Goal: Information Seeking & Learning: Learn about a topic

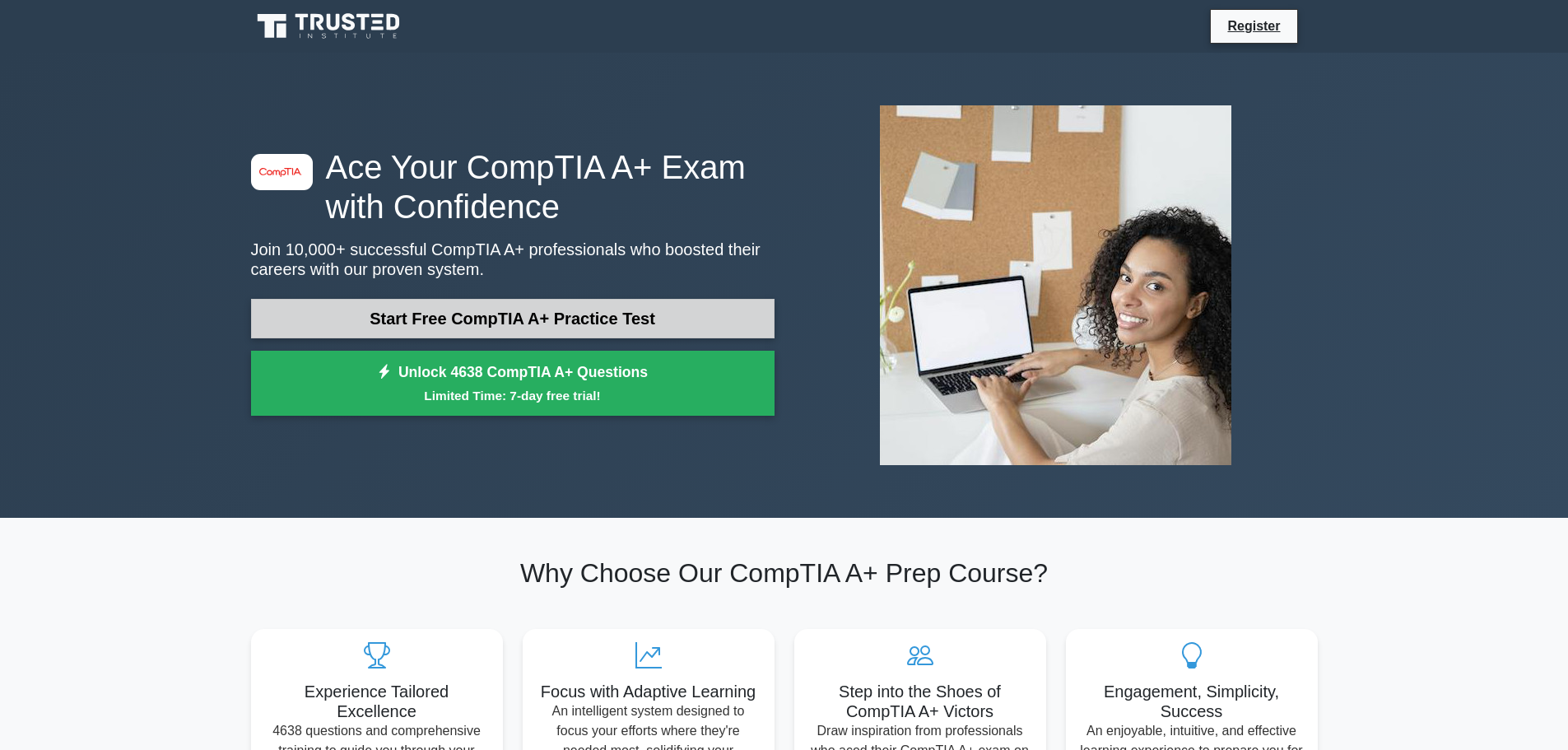
click at [529, 318] on link "Start Free CompTIA A+ Practice Test" at bounding box center [513, 318] width 524 height 39
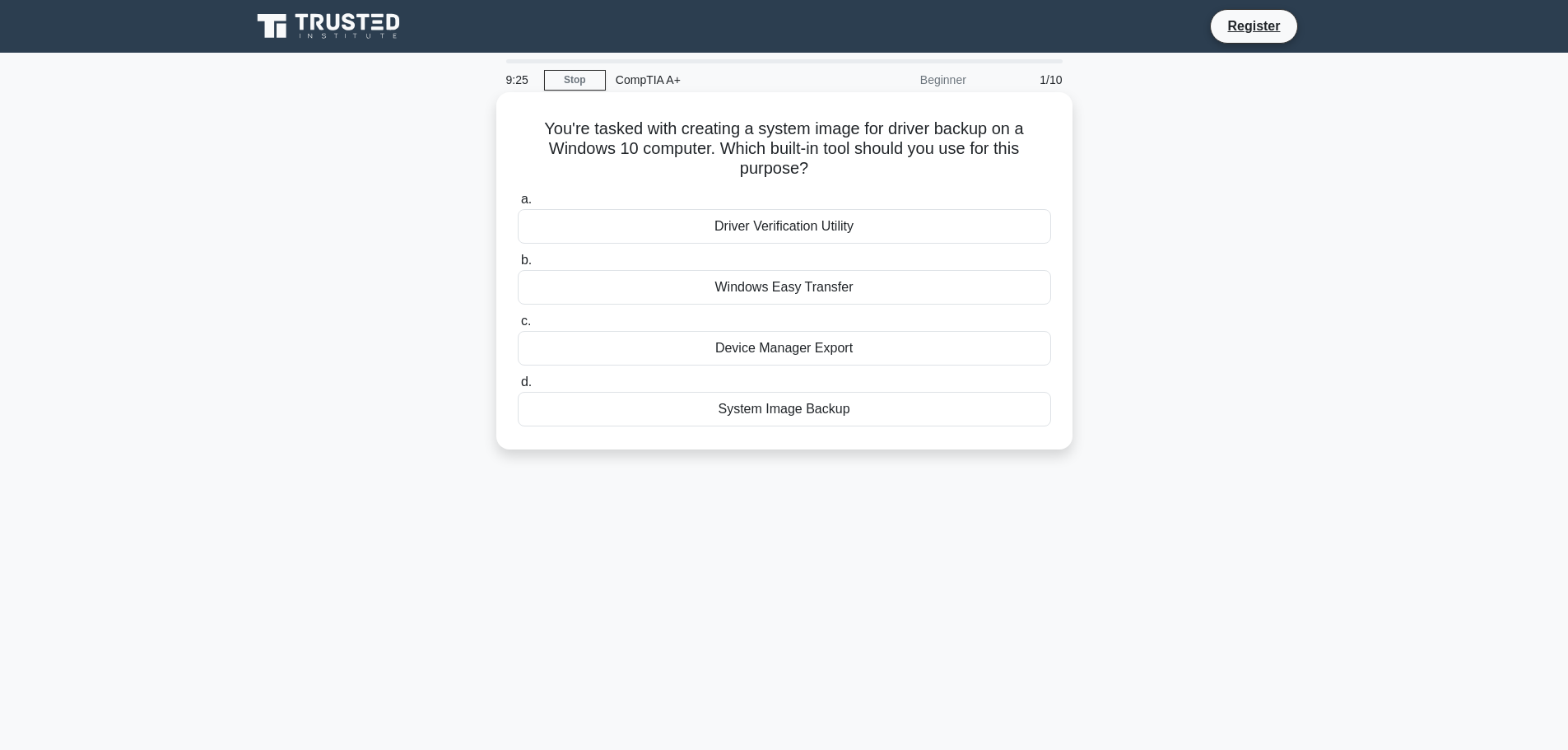
click at [793, 417] on div "System Image Backup" at bounding box center [784, 409] width 533 height 35
click at [518, 388] on input "d. System Image Backup" at bounding box center [518, 382] width 0 height 11
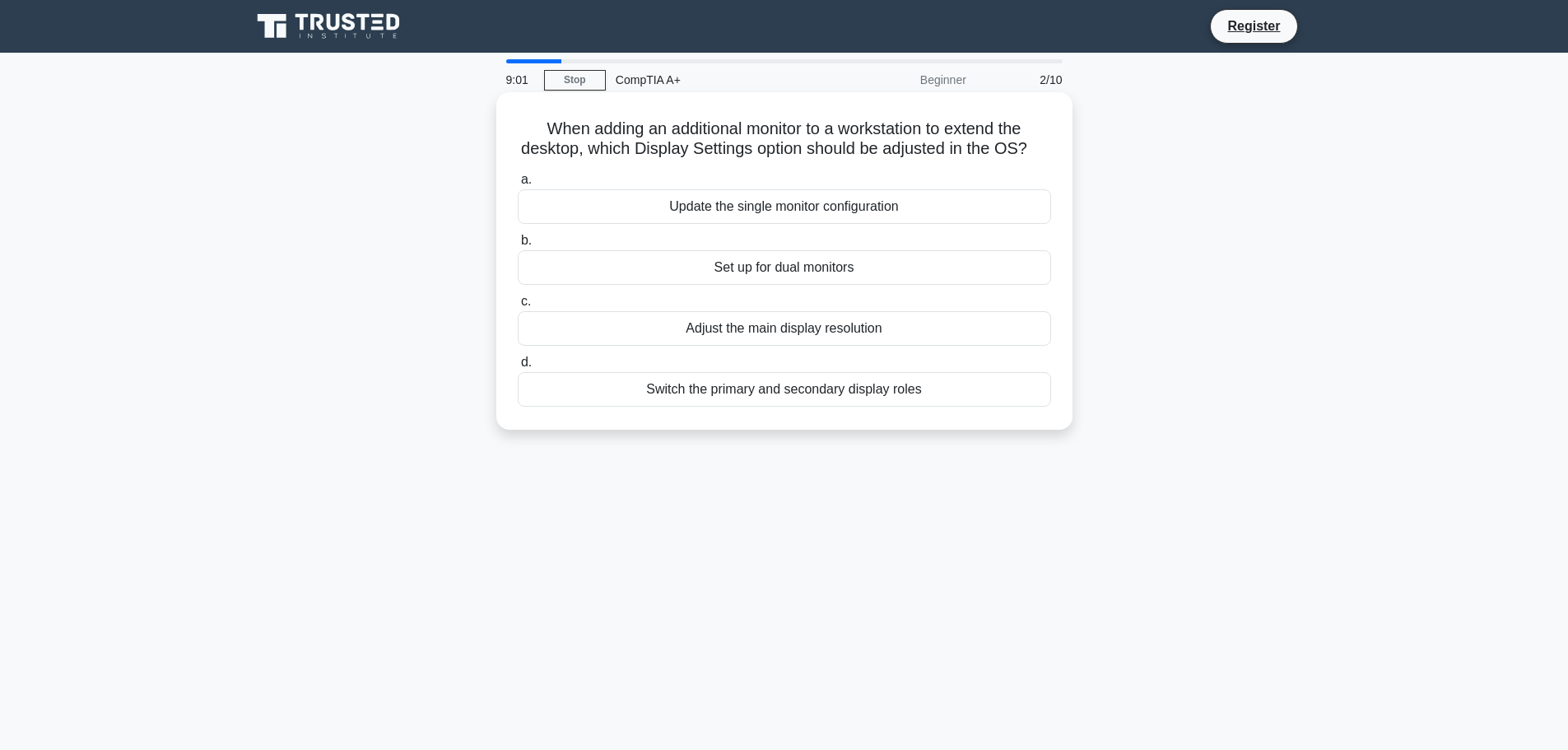
click at [750, 285] on div "Set up for dual monitors" at bounding box center [784, 267] width 533 height 35
click at [518, 246] on input "b. Set up for dual monitors" at bounding box center [518, 241] width 0 height 11
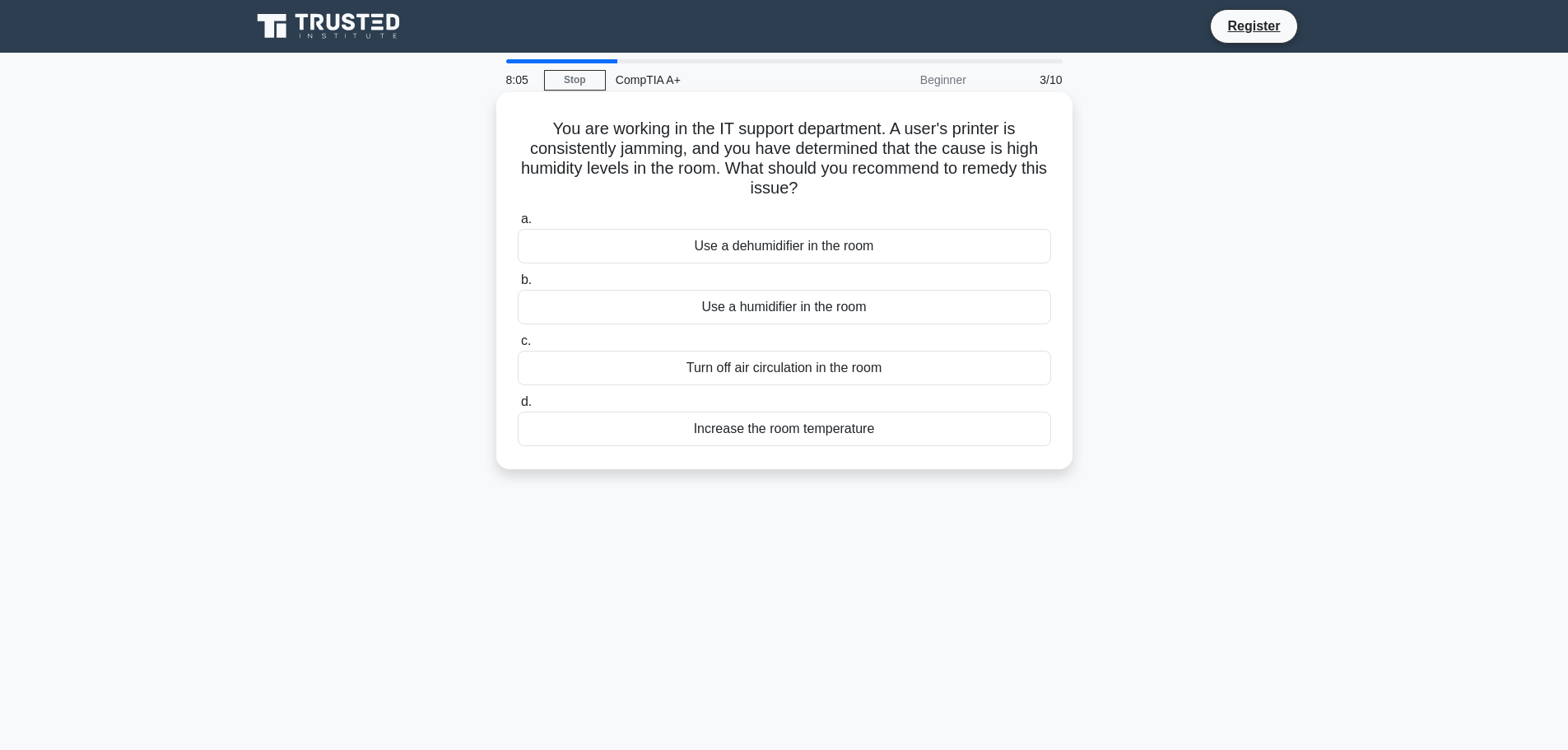
click at [784, 248] on div "Use a dehumidifier in the room" at bounding box center [784, 246] width 533 height 35
click at [518, 224] on input "a. Use a dehumidifier in the room" at bounding box center [518, 219] width 0 height 11
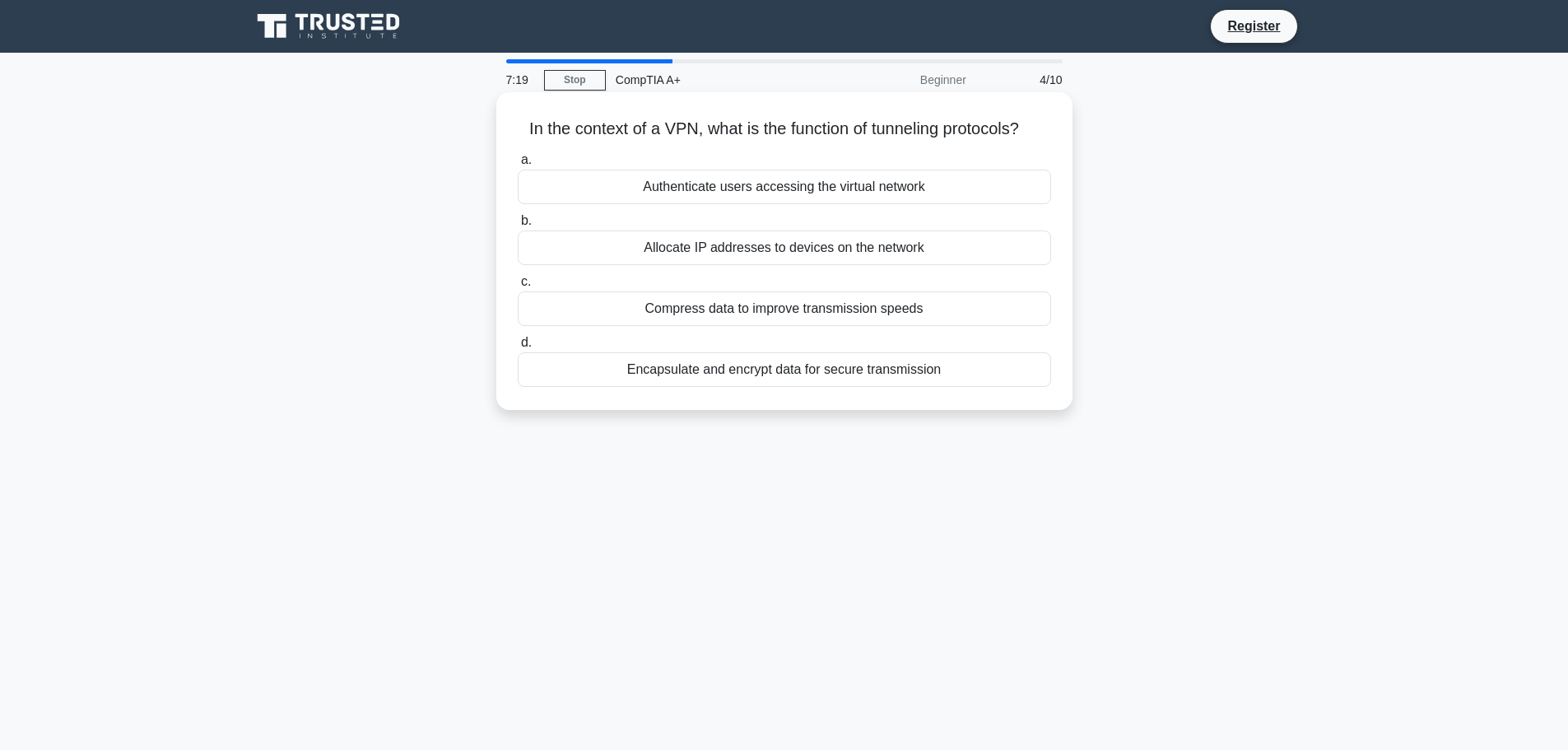
click at [817, 190] on div "Authenticate users accessing the virtual network" at bounding box center [784, 186] width 533 height 35
click at [518, 166] on input "a. Authenticate users accessing the virtual network" at bounding box center [518, 160] width 0 height 11
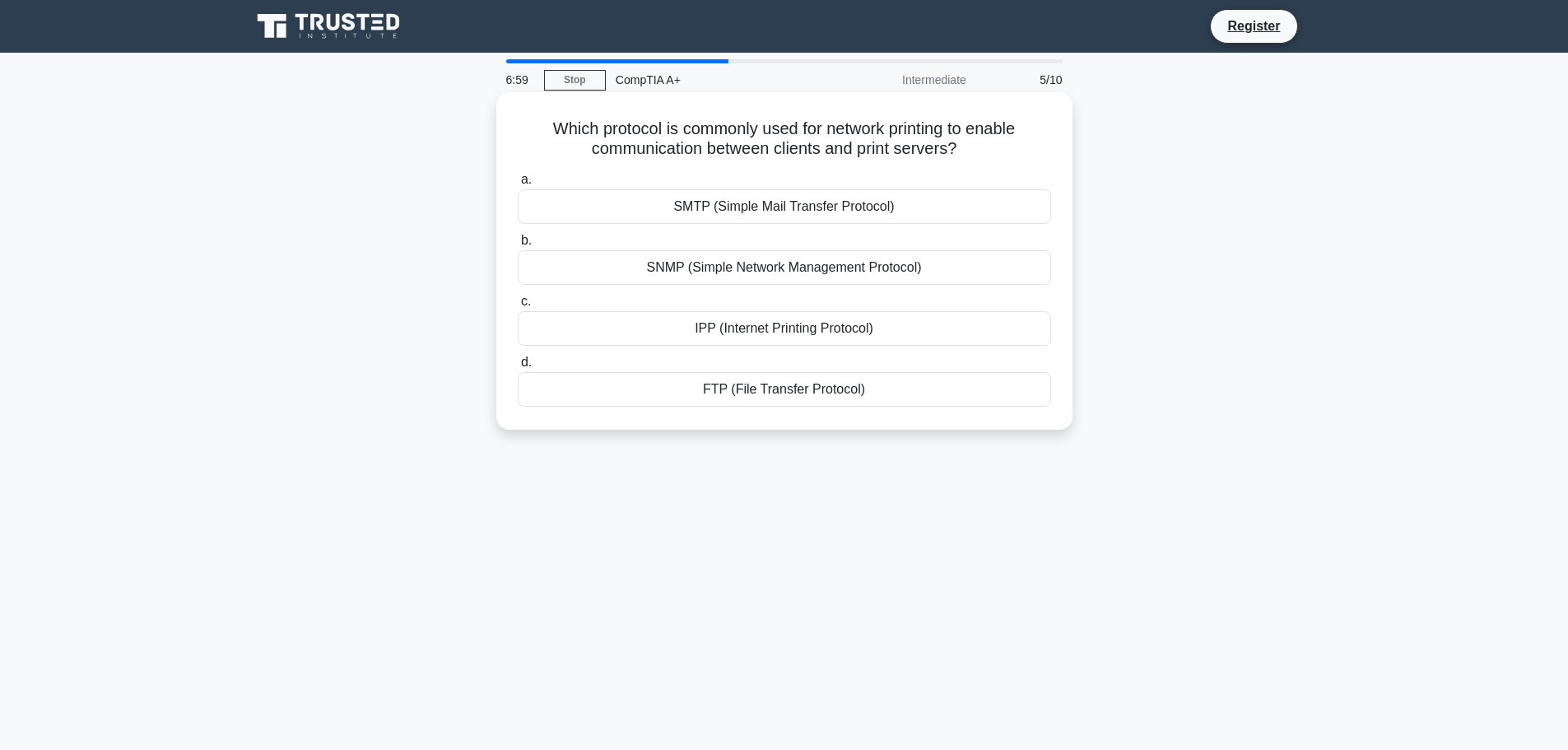
drag, startPoint x: 787, startPoint y: 149, endPoint x: 970, endPoint y: 146, distance: 183.0
click at [970, 146] on h5 "Which protocol is commonly used for network printing to enable communication be…" at bounding box center [784, 139] width 537 height 41
click at [802, 213] on div "SMTP (Simple Mail Transfer Protocol)" at bounding box center [784, 207] width 533 height 35
click at [518, 185] on input "a. SMTP (Simple Mail Transfer Protocol)" at bounding box center [518, 179] width 0 height 11
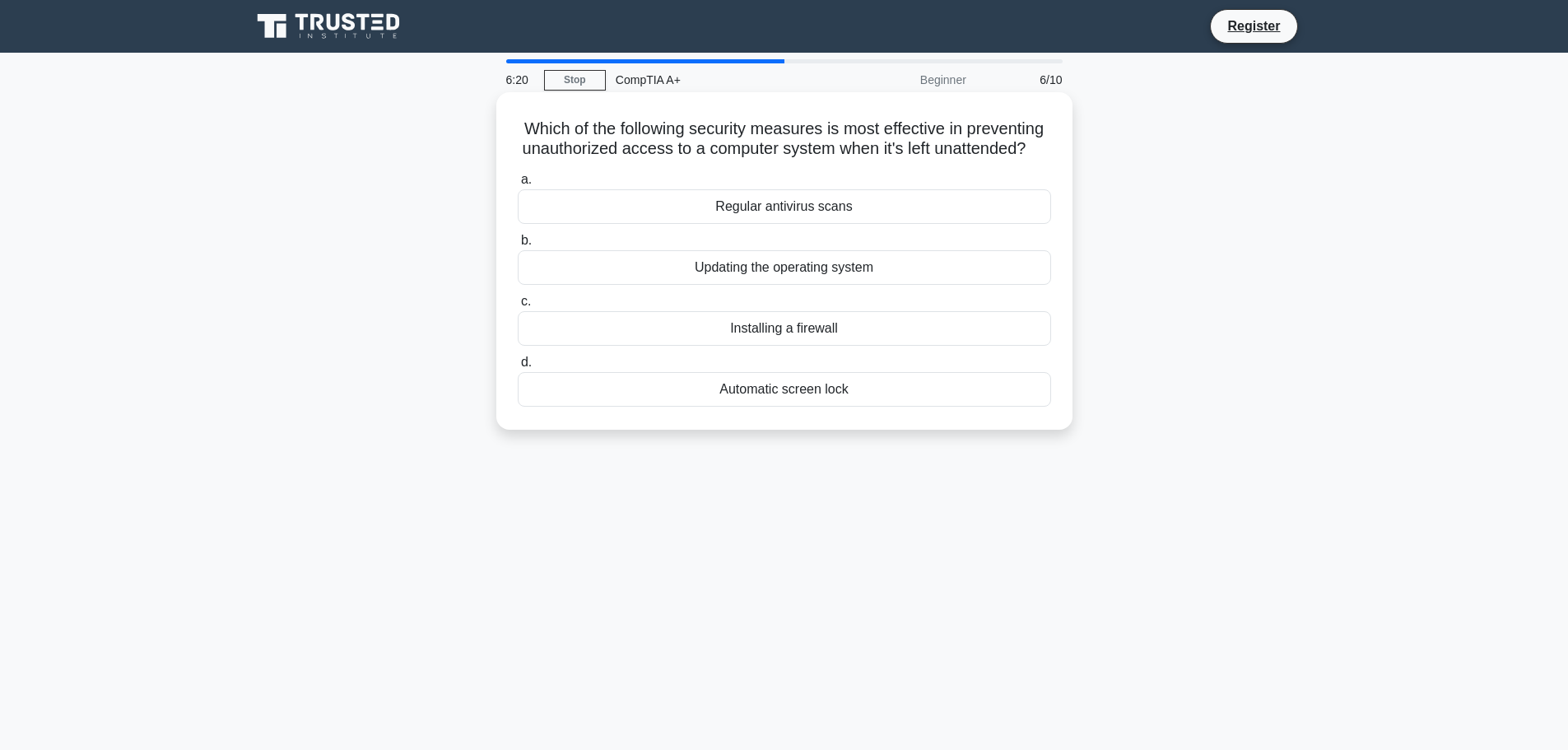
click at [808, 406] on div "Automatic screen lock" at bounding box center [784, 389] width 533 height 35
click at [518, 368] on input "d. Automatic screen lock" at bounding box center [518, 362] width 0 height 11
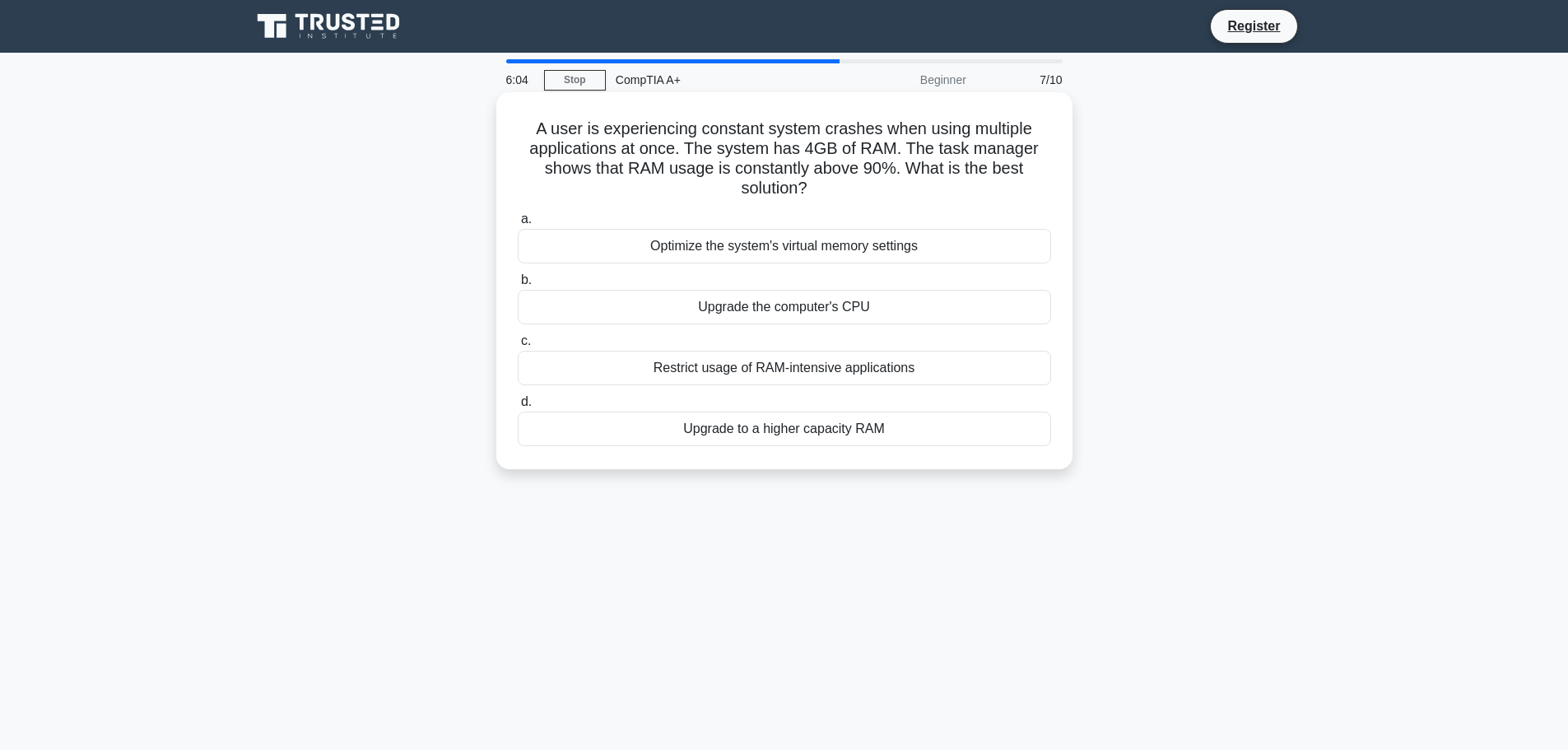
click at [842, 435] on div "Upgrade to a higher capacity RAM" at bounding box center [784, 429] width 533 height 35
click at [518, 407] on input "d. Upgrade to a higher capacity RAM" at bounding box center [518, 402] width 0 height 11
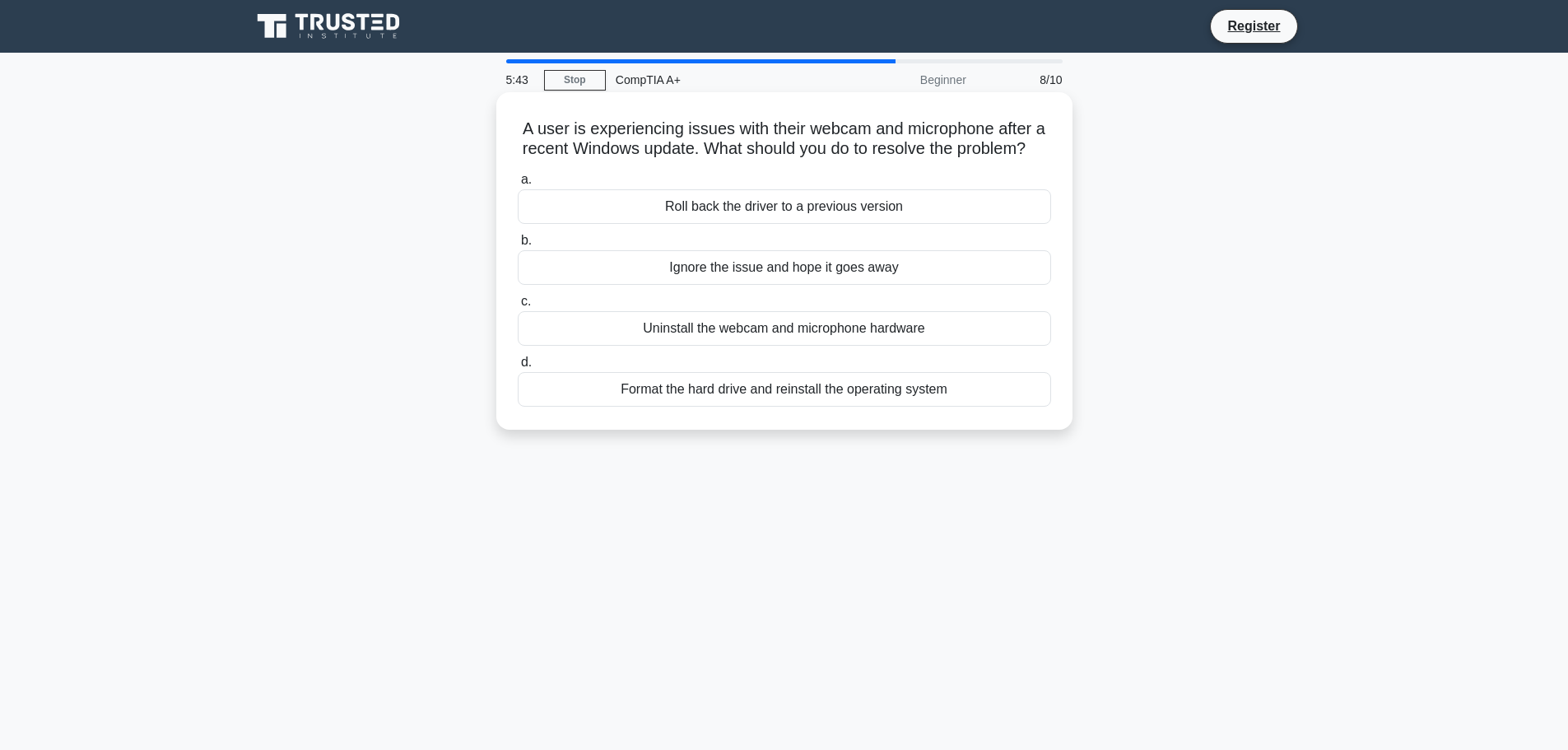
click at [799, 224] on div "Roll back the driver to a previous version" at bounding box center [784, 207] width 533 height 35
click at [518, 185] on input "a. Roll back the driver to a previous version" at bounding box center [518, 179] width 0 height 11
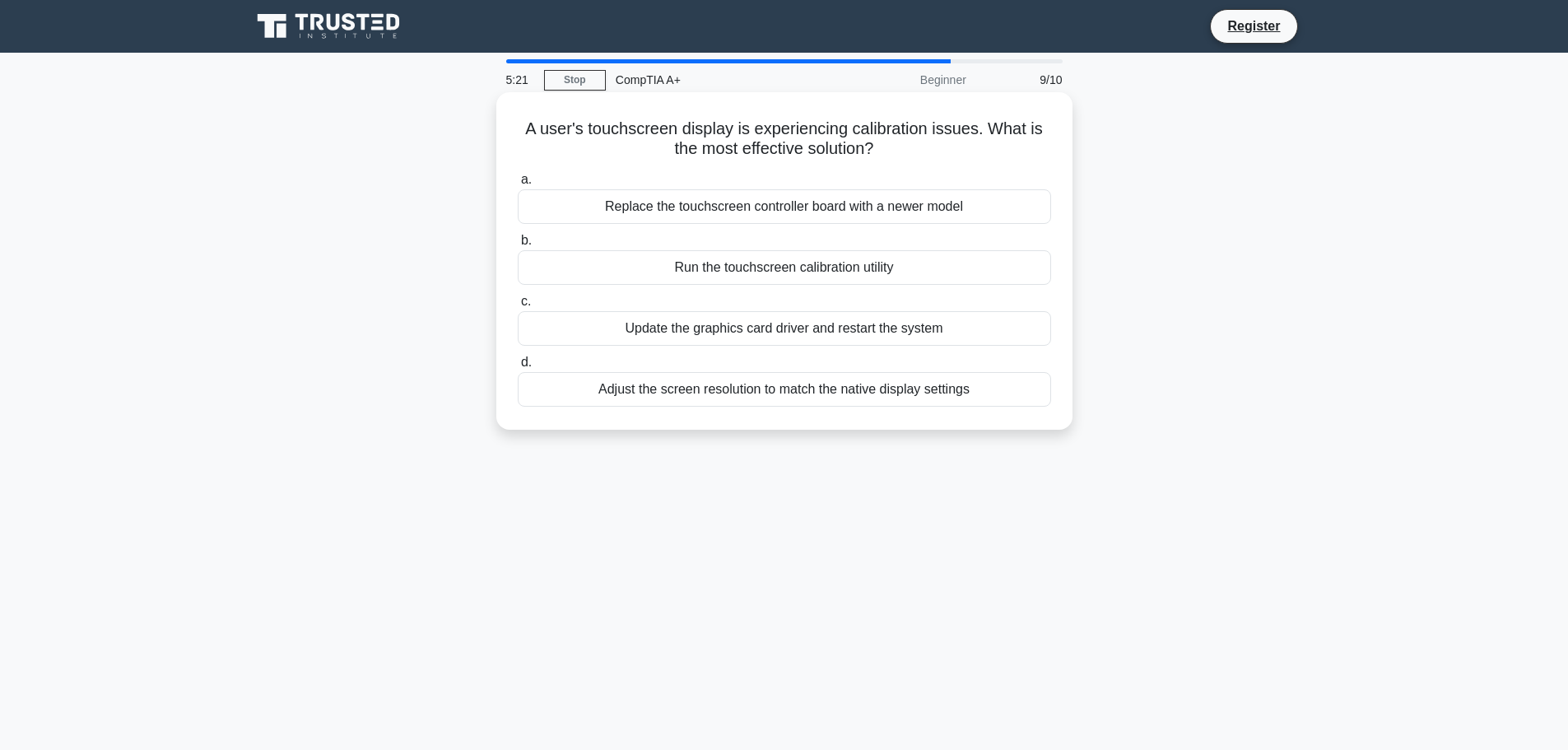
click at [758, 398] on div "Adjust the screen resolution to match the native display settings" at bounding box center [784, 389] width 533 height 35
click at [518, 368] on input "d. Adjust the screen resolution to match the native display settings" at bounding box center [518, 362] width 0 height 11
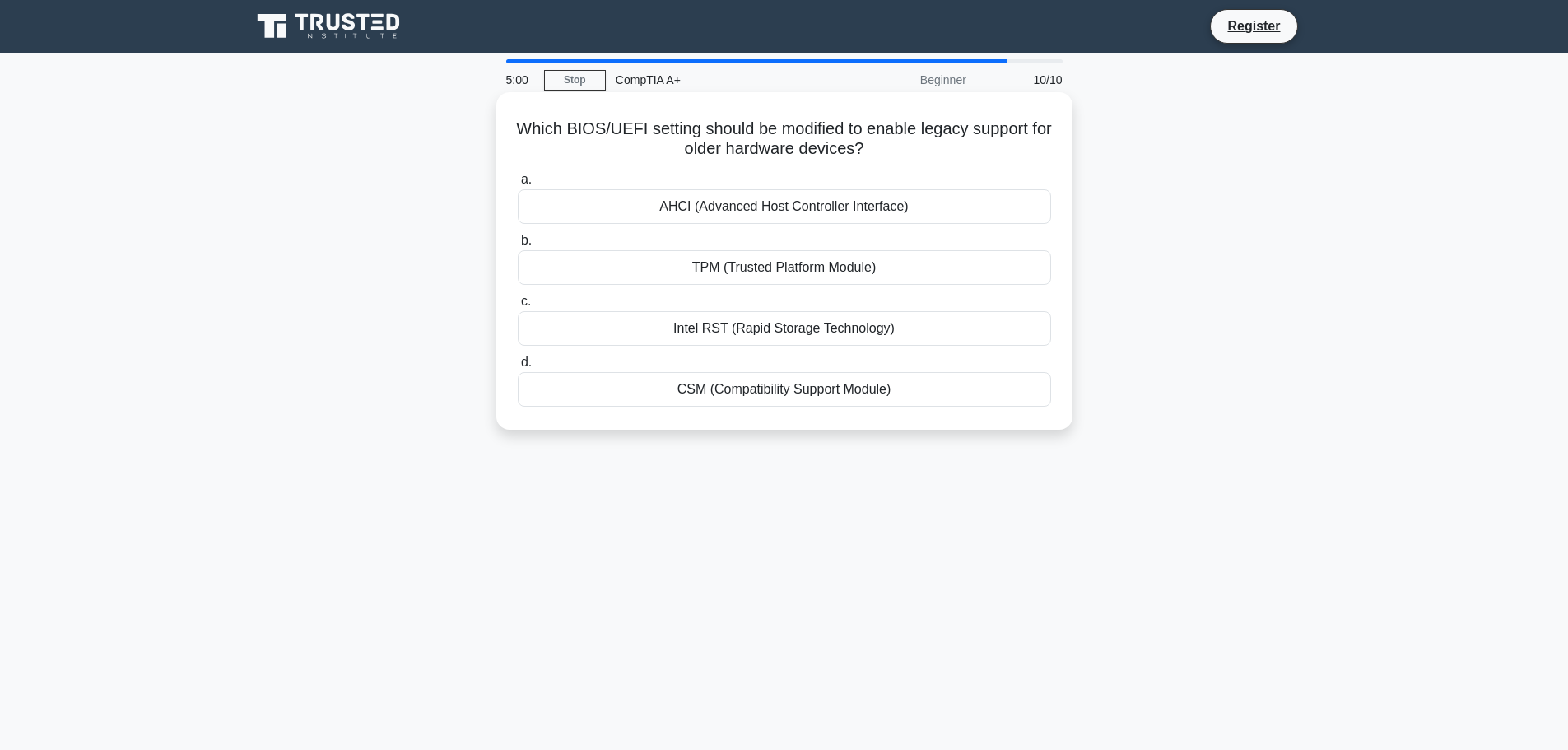
drag, startPoint x: 931, startPoint y: 128, endPoint x: 930, endPoint y: 153, distance: 25.0
click at [930, 153] on h5 "Which BIOS/UEFI setting should be modified to enable legacy support for older h…" at bounding box center [784, 139] width 537 height 41
click at [781, 153] on h5 "Which BIOS/UEFI setting should be modified to enable legacy support for older h…" at bounding box center [784, 139] width 537 height 41
click at [863, 207] on div "AHCI (Advanced Host Controller Interface)" at bounding box center [784, 207] width 533 height 35
click at [518, 185] on input "a. AHCI (Advanced Host Controller Interface)" at bounding box center [518, 179] width 0 height 11
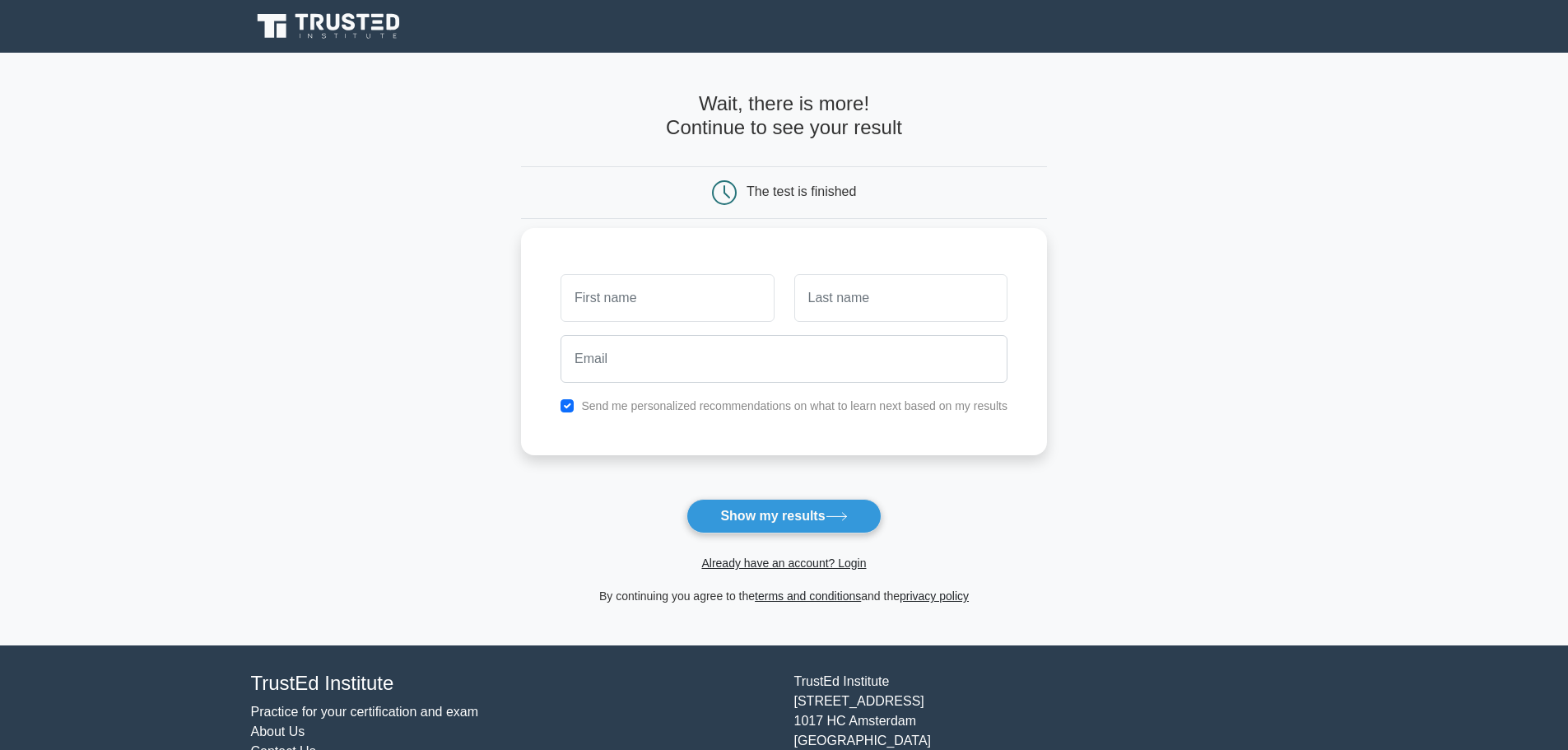
click at [712, 296] on input "text" at bounding box center [667, 298] width 213 height 48
click at [626, 303] on input "text" at bounding box center [667, 298] width 213 height 48
type input "robel"
click at [872, 302] on input "text" at bounding box center [900, 298] width 213 height 48
type input "teklay"
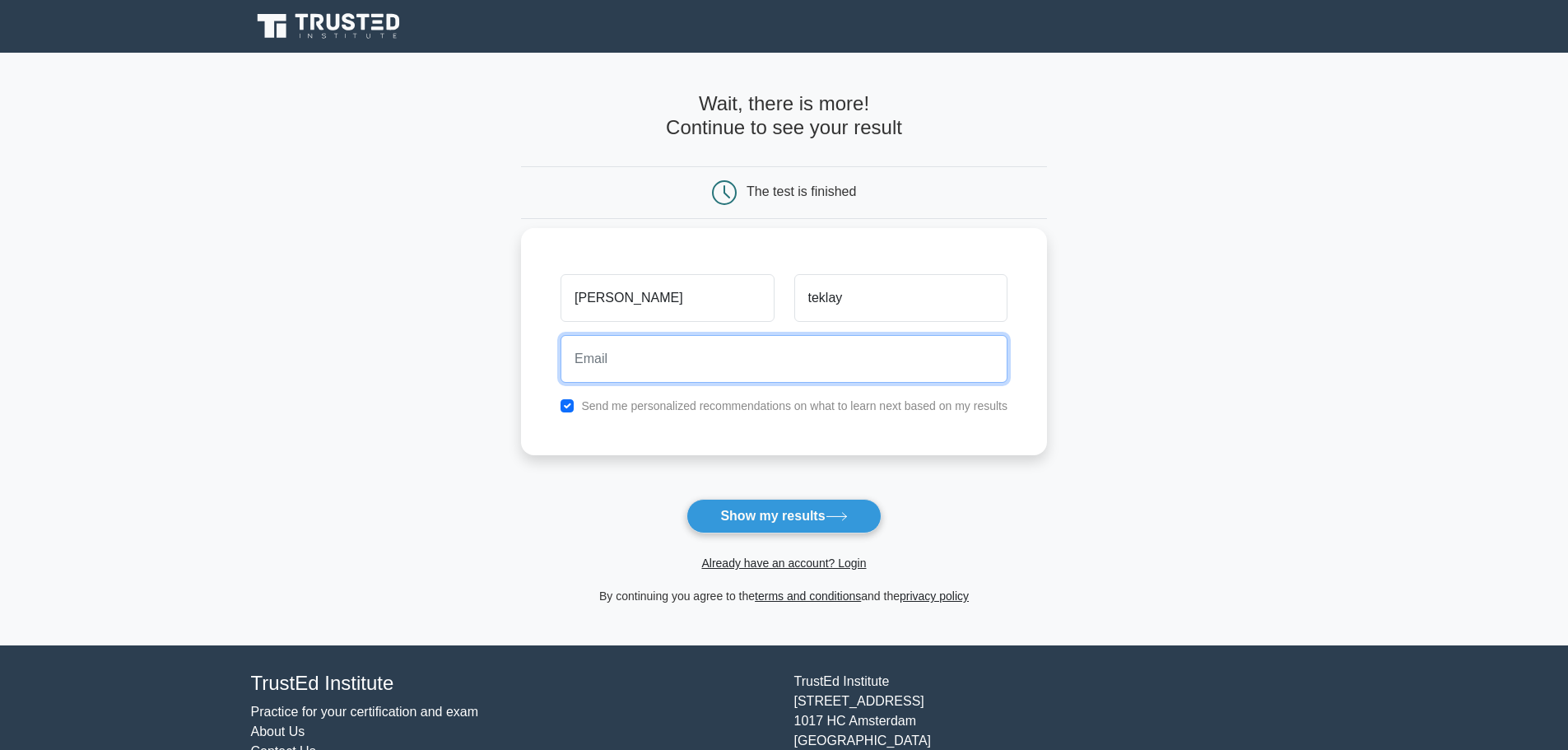
click at [656, 360] on input "email" at bounding box center [784, 359] width 447 height 48
type input "robeltekllay@gmail.com"
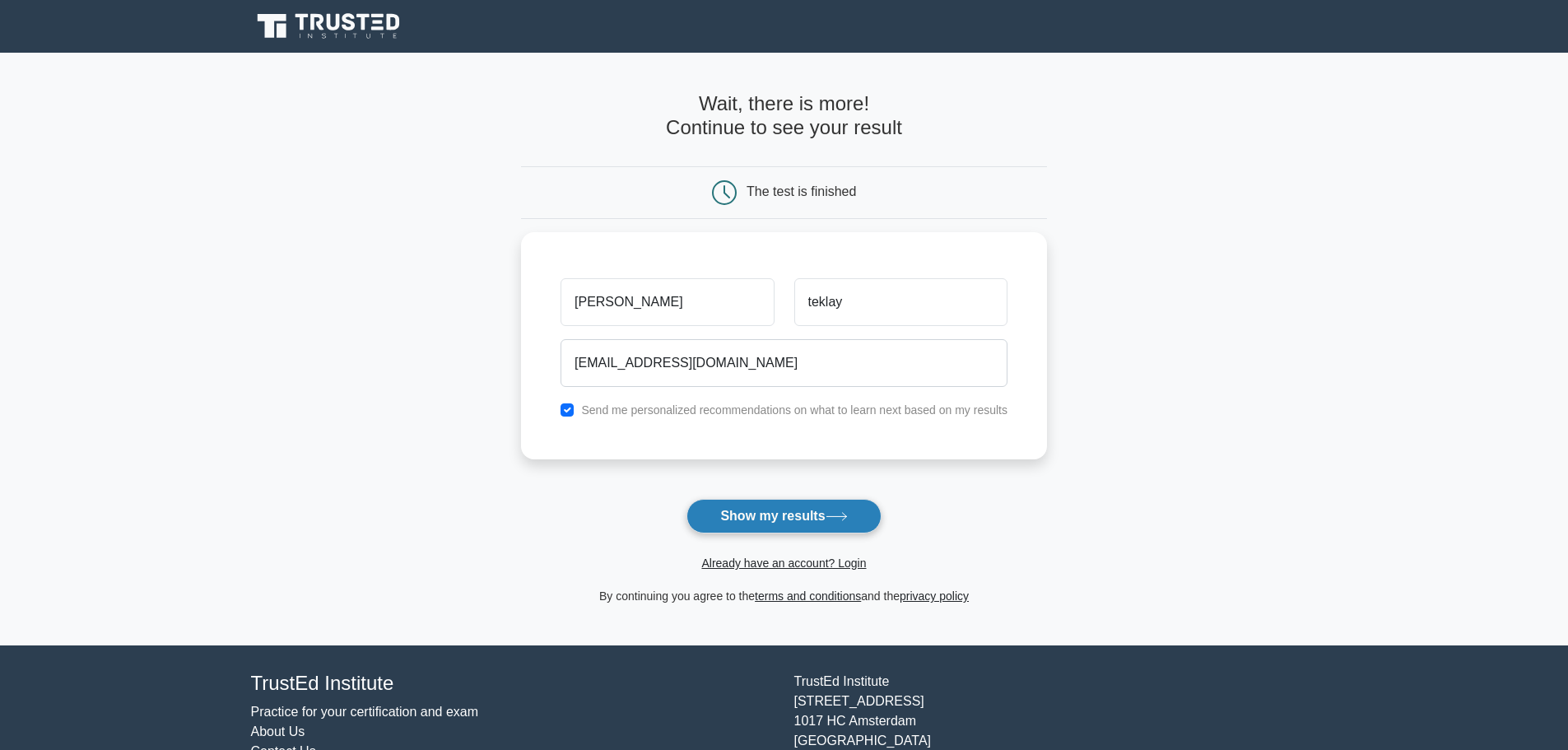
click at [739, 507] on button "Show my results" at bounding box center [783, 516] width 194 height 35
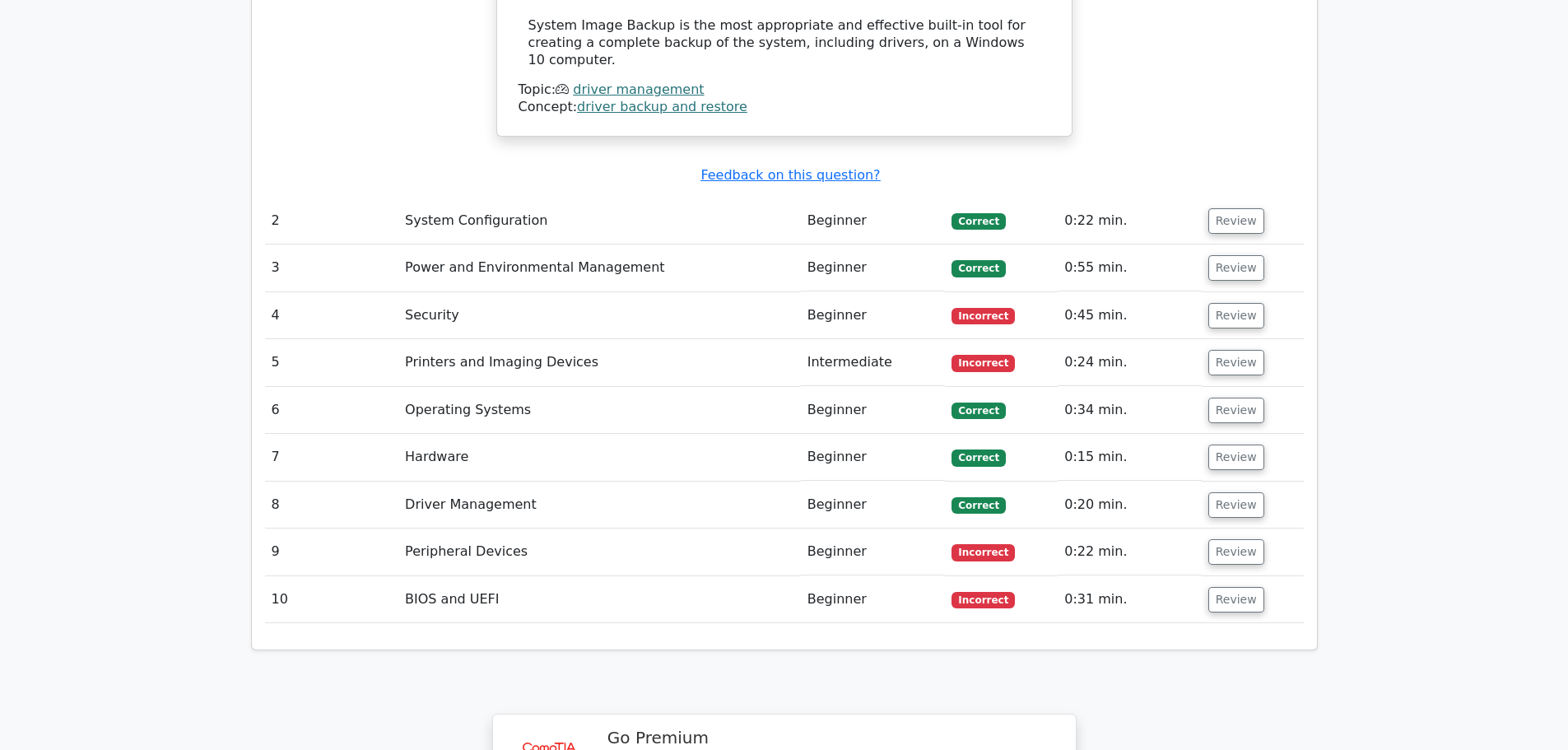
scroll to position [2140, 0]
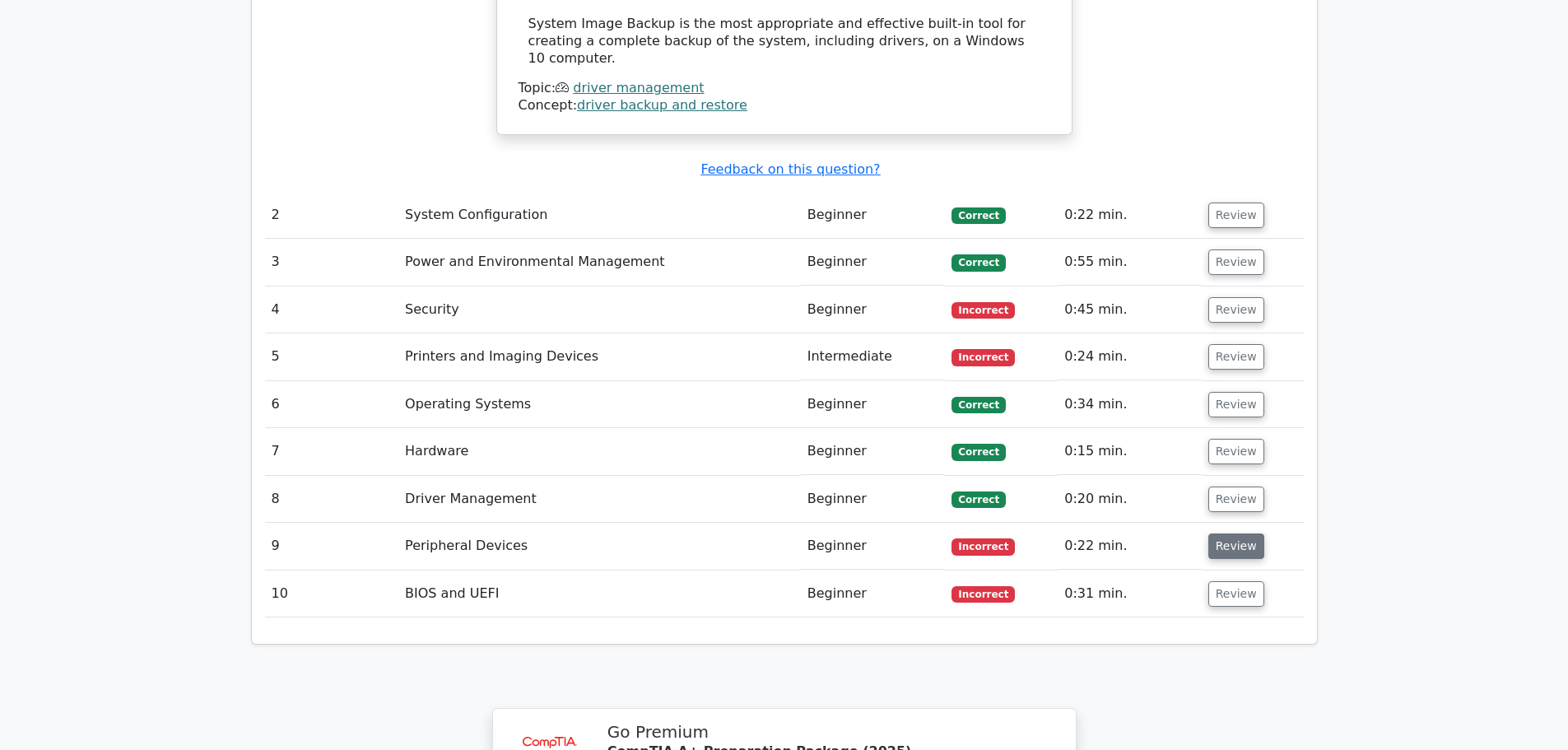
click at [1232, 533] on button "Review" at bounding box center [1236, 546] width 56 height 26
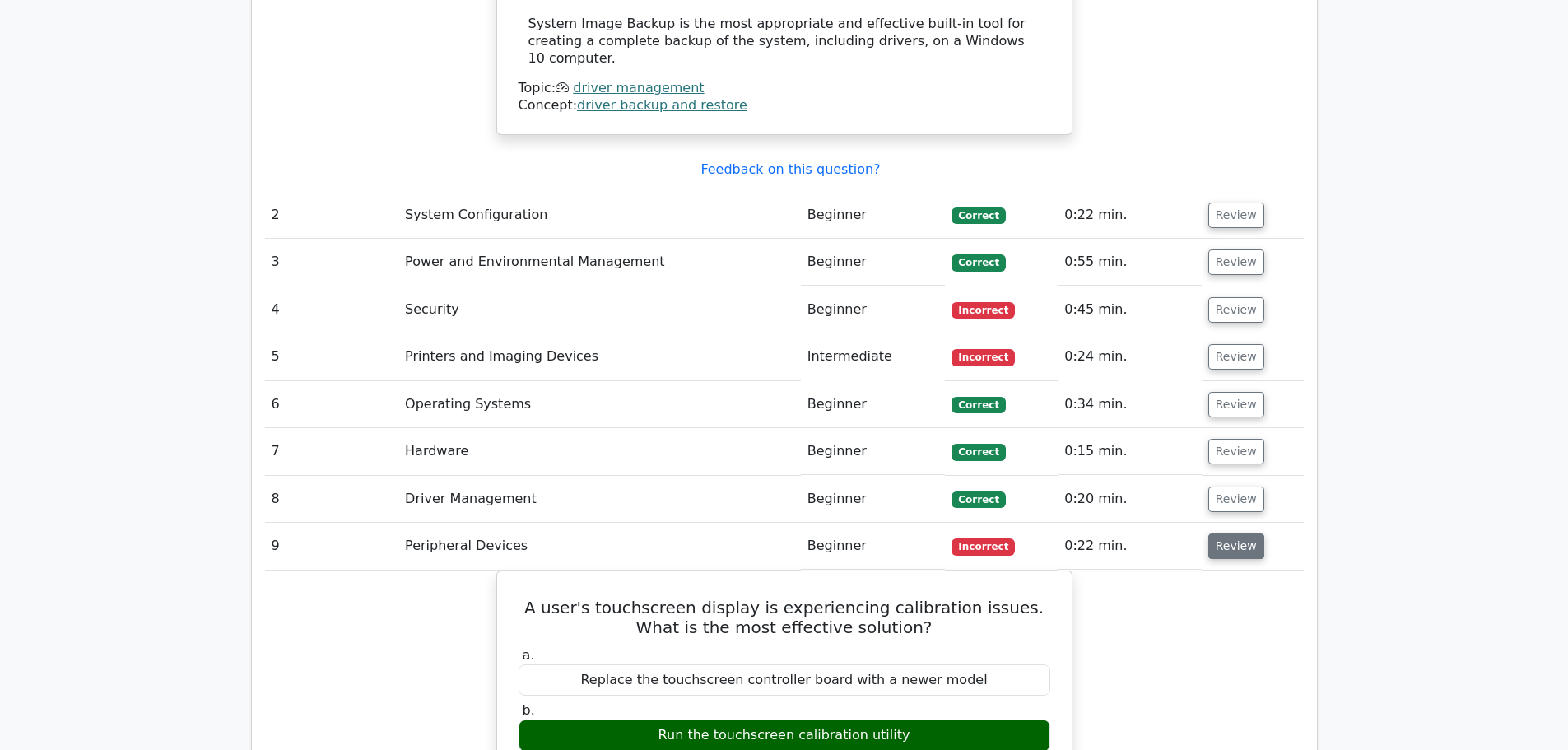
click at [1225, 533] on button "Review" at bounding box center [1236, 546] width 56 height 26
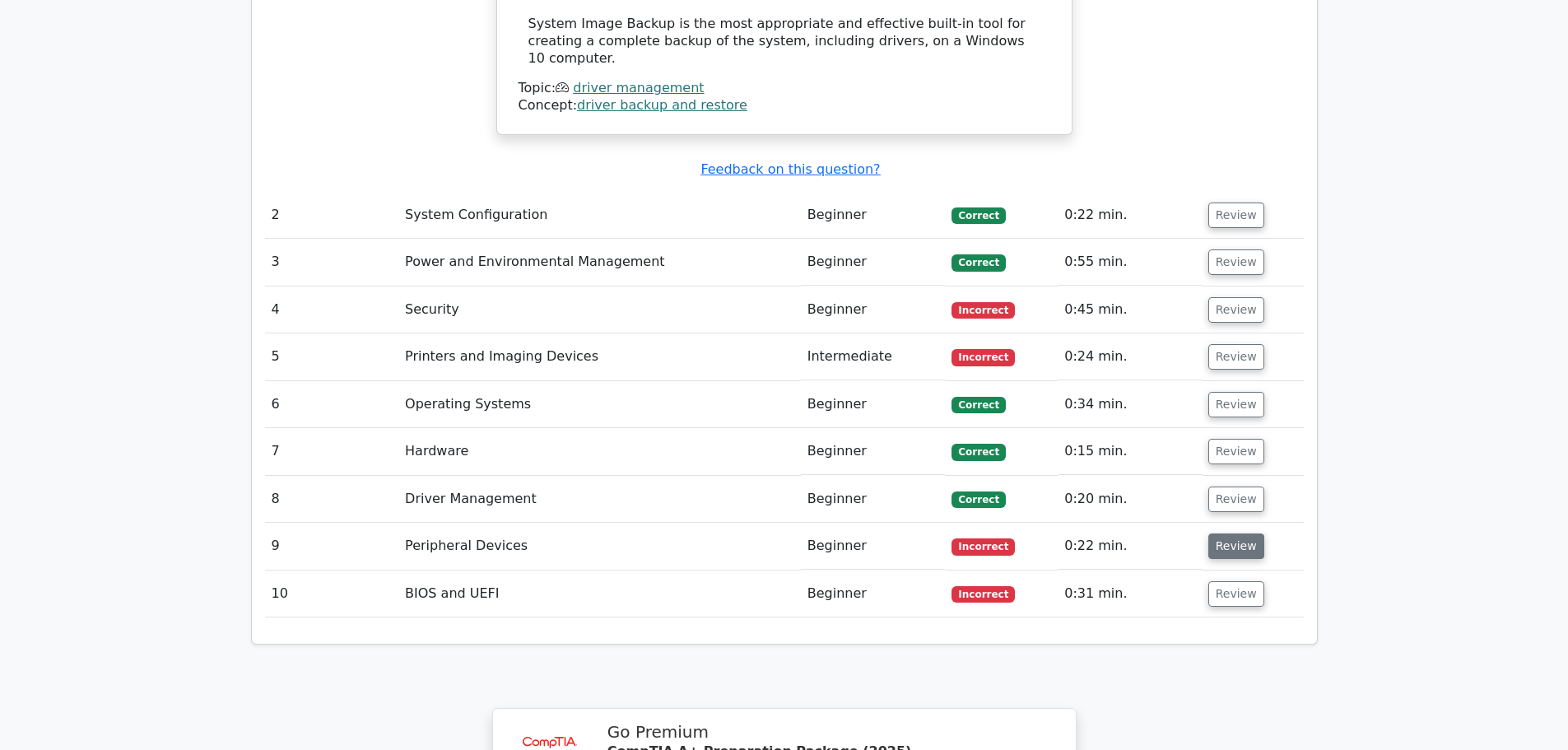
click at [1224, 533] on button "Review" at bounding box center [1236, 546] width 56 height 26
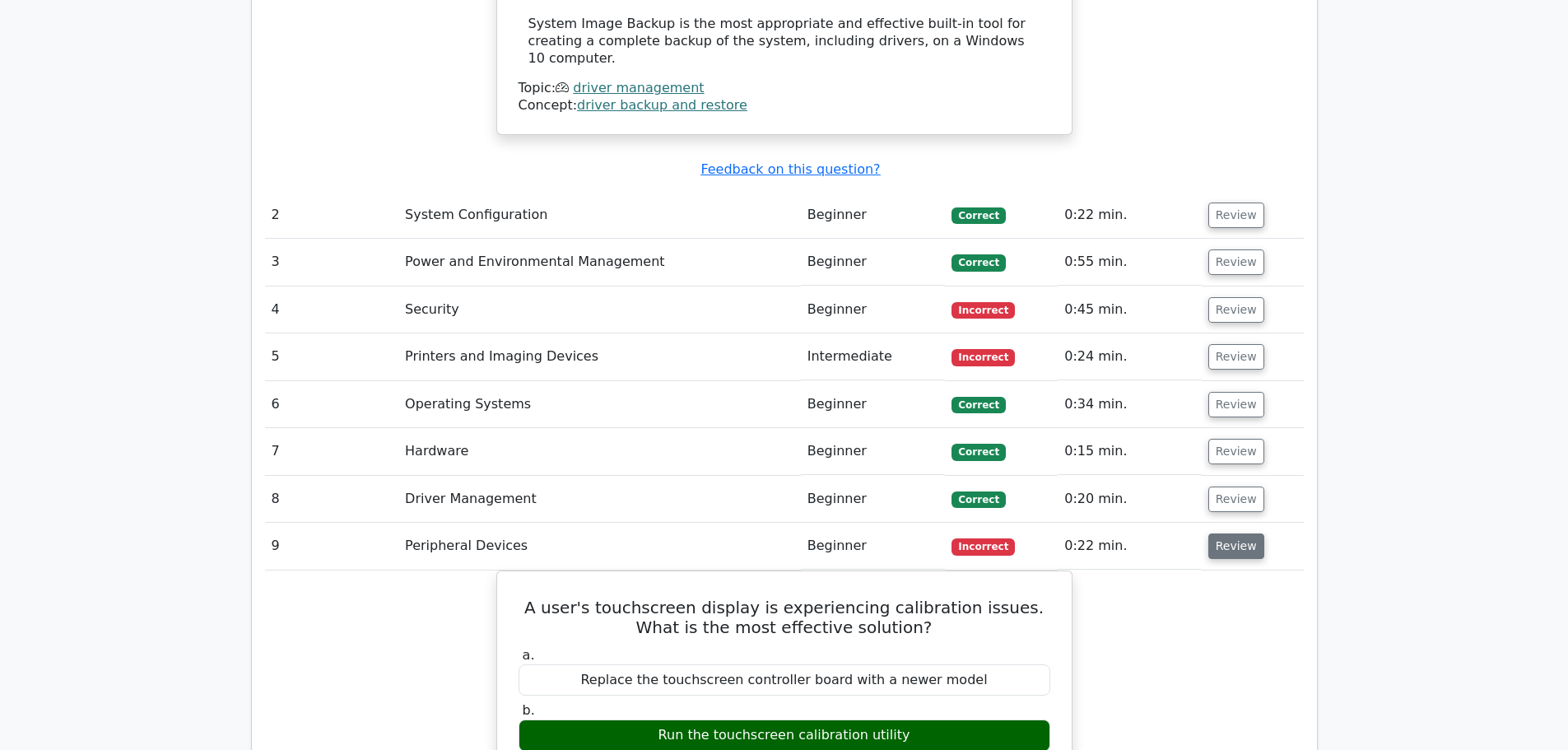
click at [1224, 533] on button "Review" at bounding box center [1236, 546] width 56 height 26
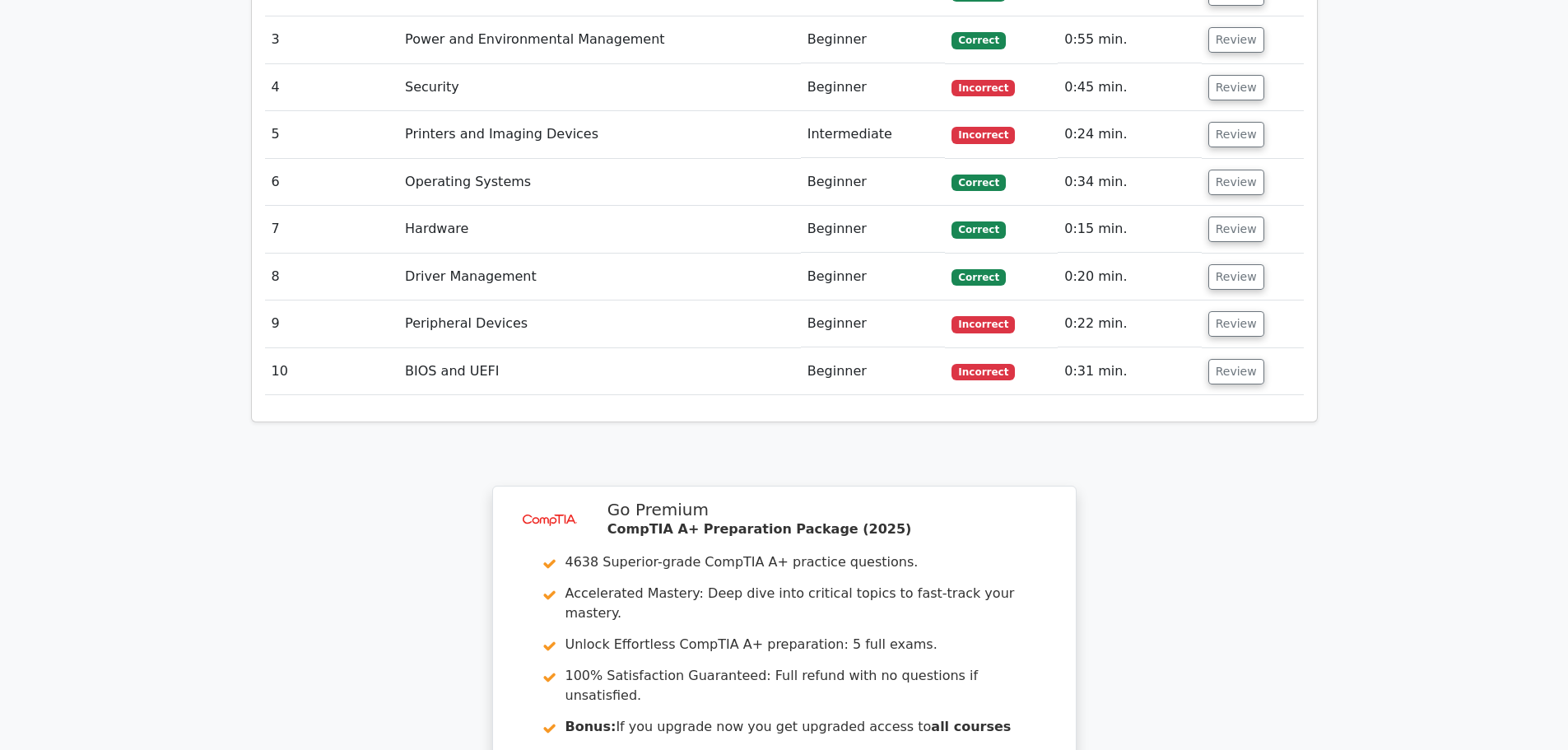
scroll to position [2223, 0]
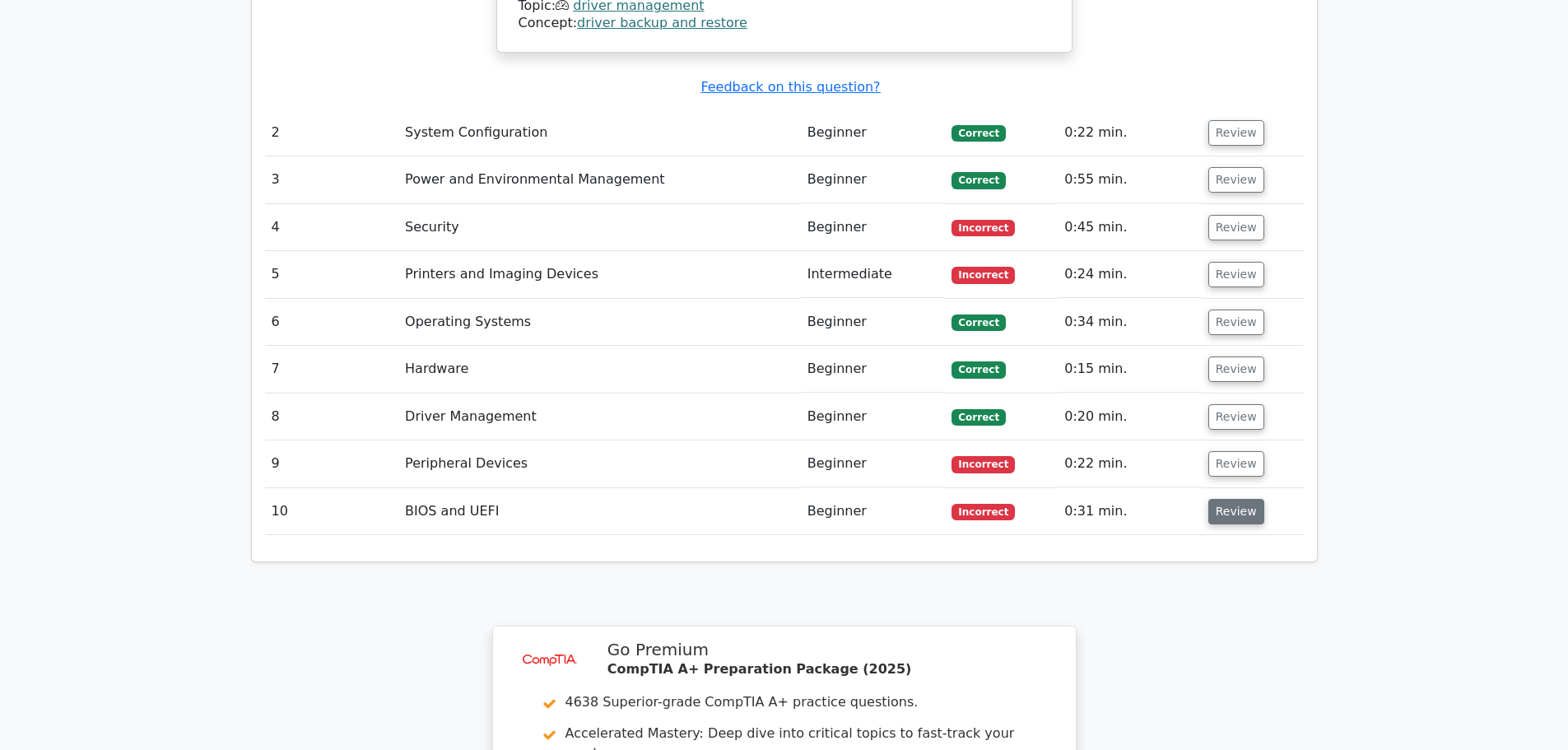
click at [1229, 499] on button "Review" at bounding box center [1236, 512] width 56 height 26
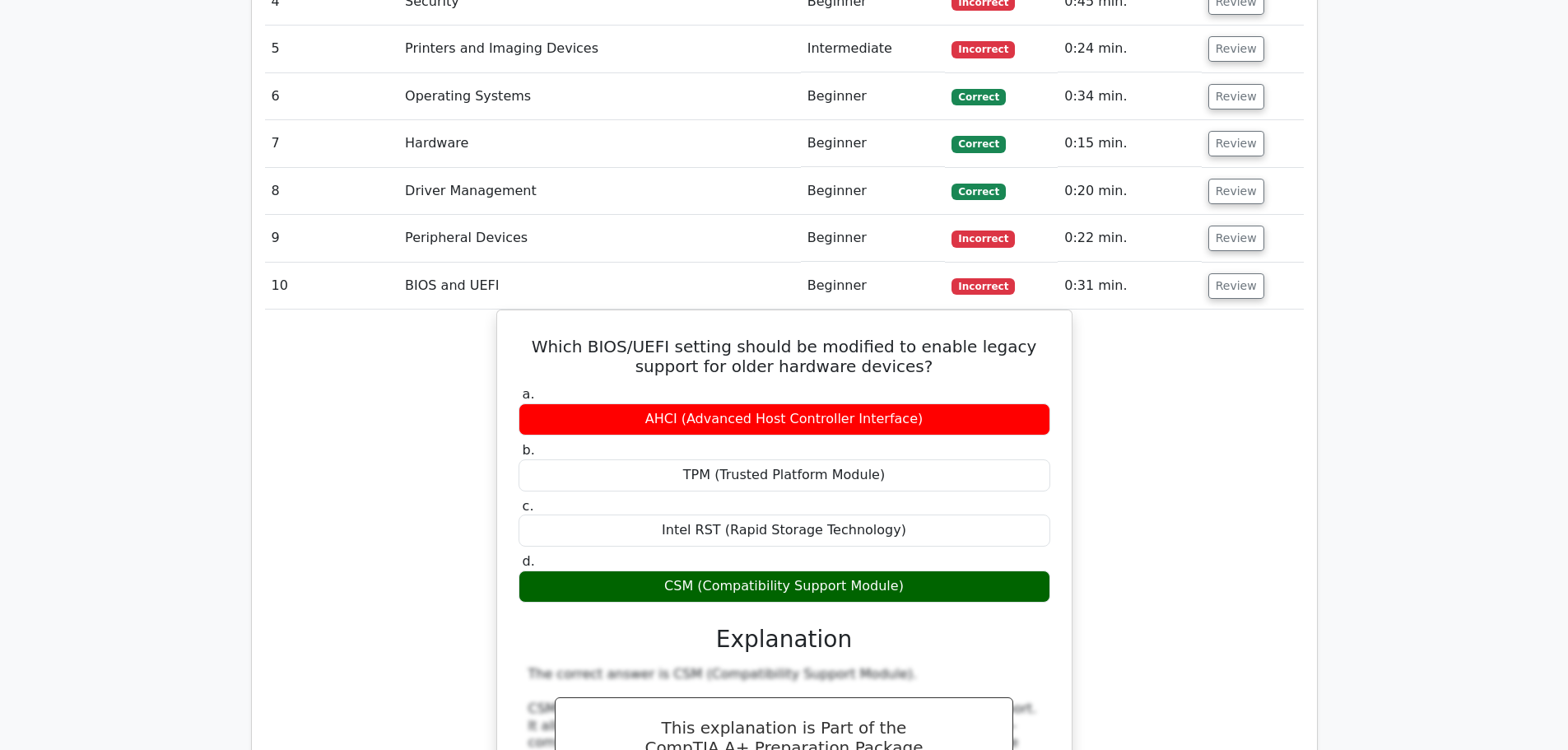
scroll to position [2470, 0]
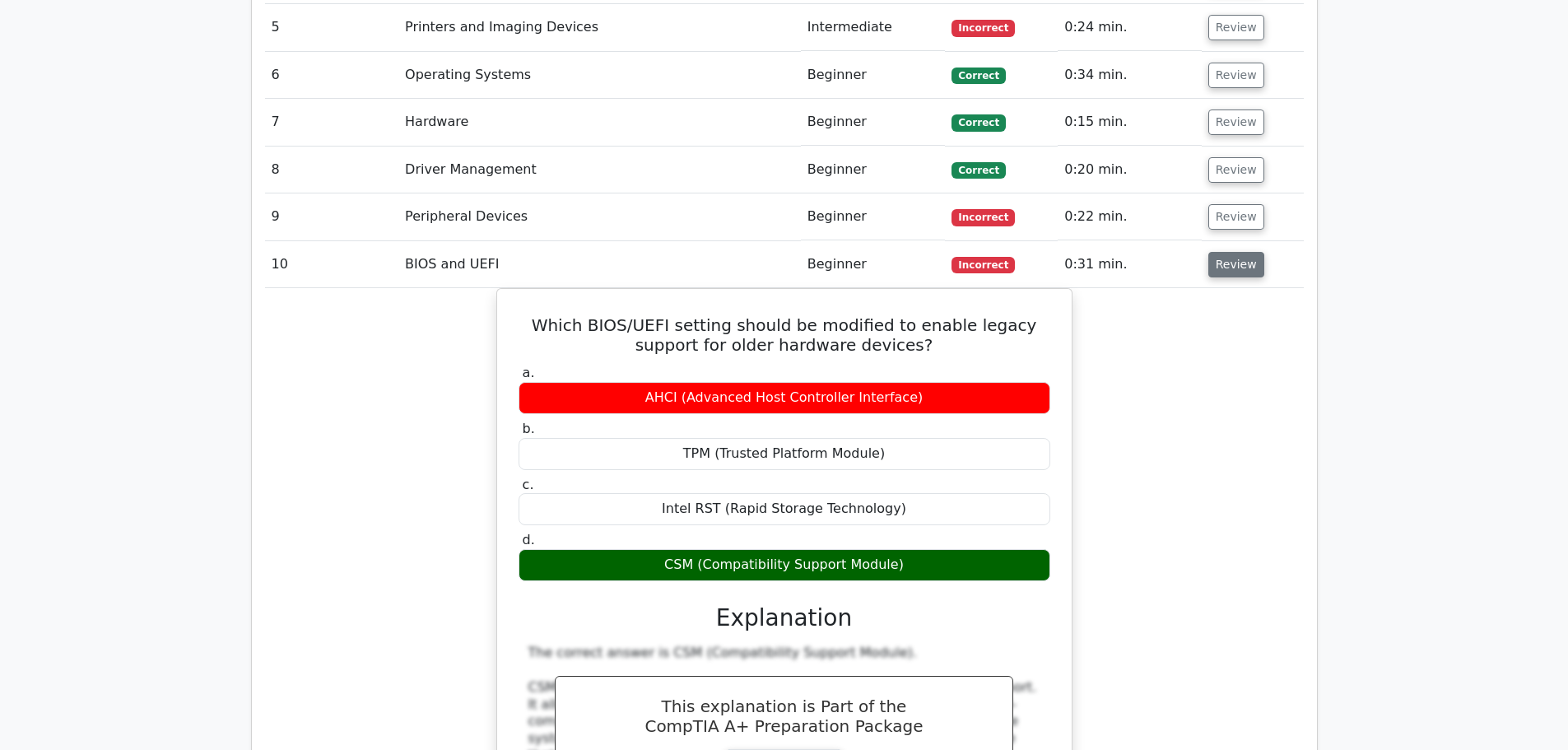
click at [1233, 252] on button "Review" at bounding box center [1236, 264] width 56 height 26
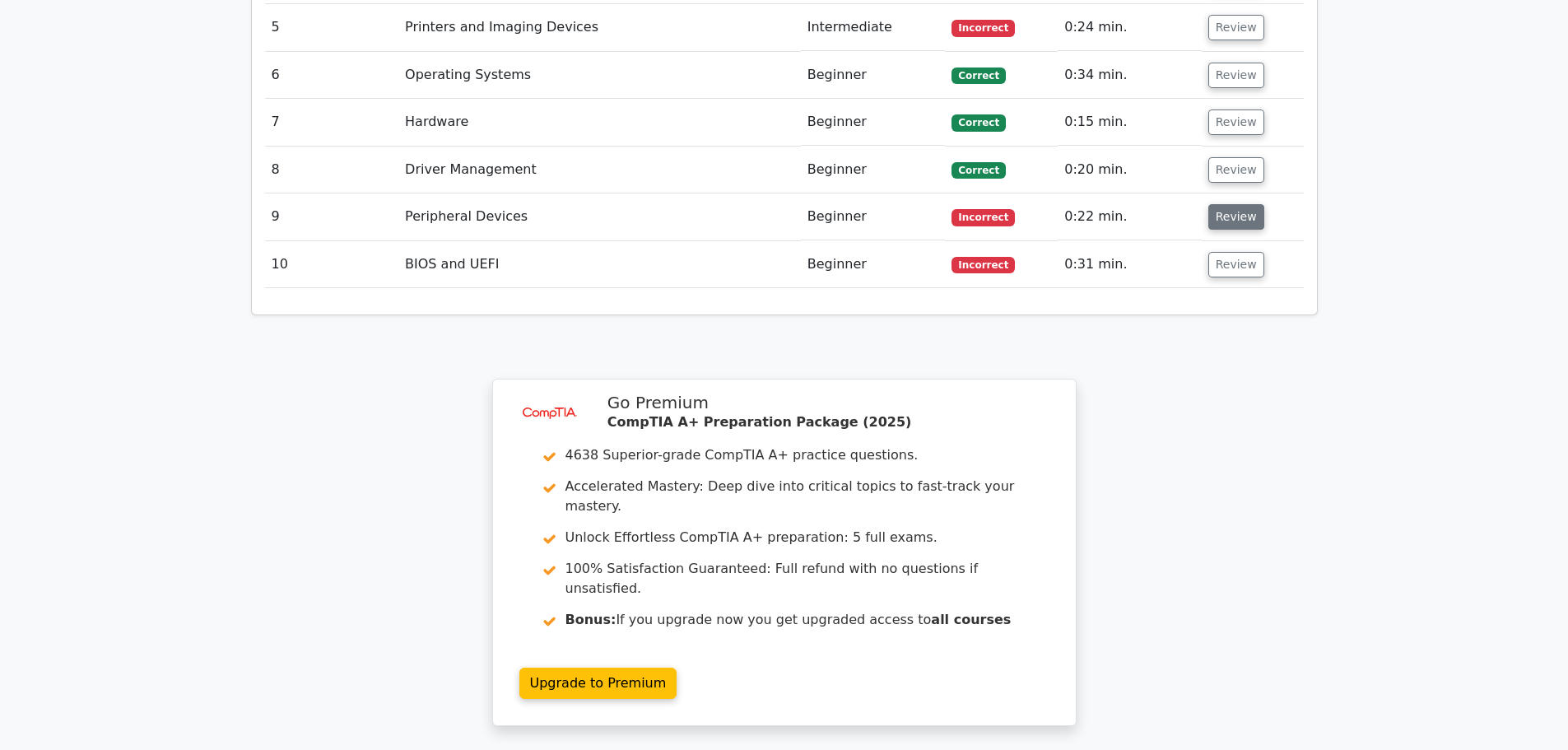
click at [1243, 204] on button "Review" at bounding box center [1236, 217] width 56 height 26
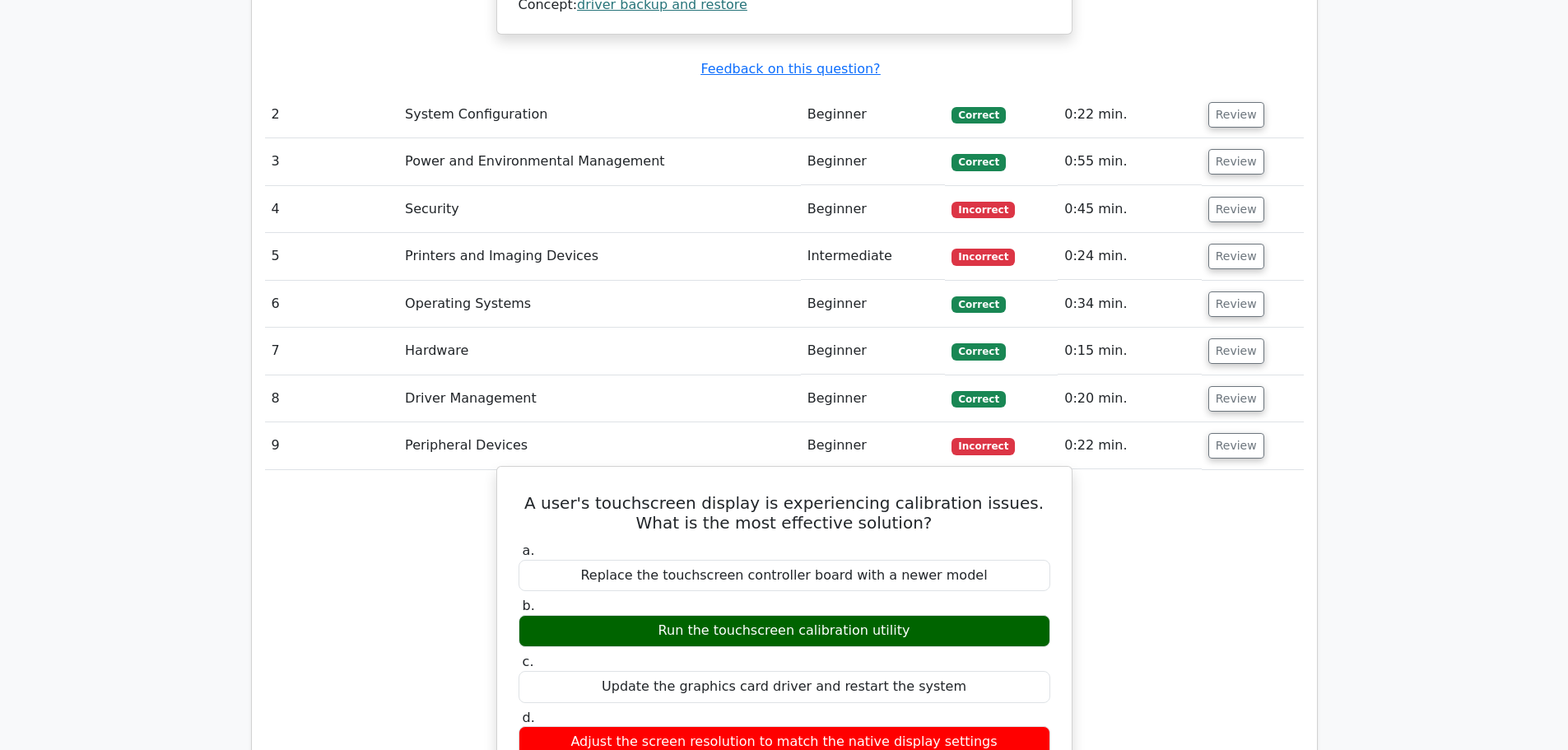
scroll to position [2223, 0]
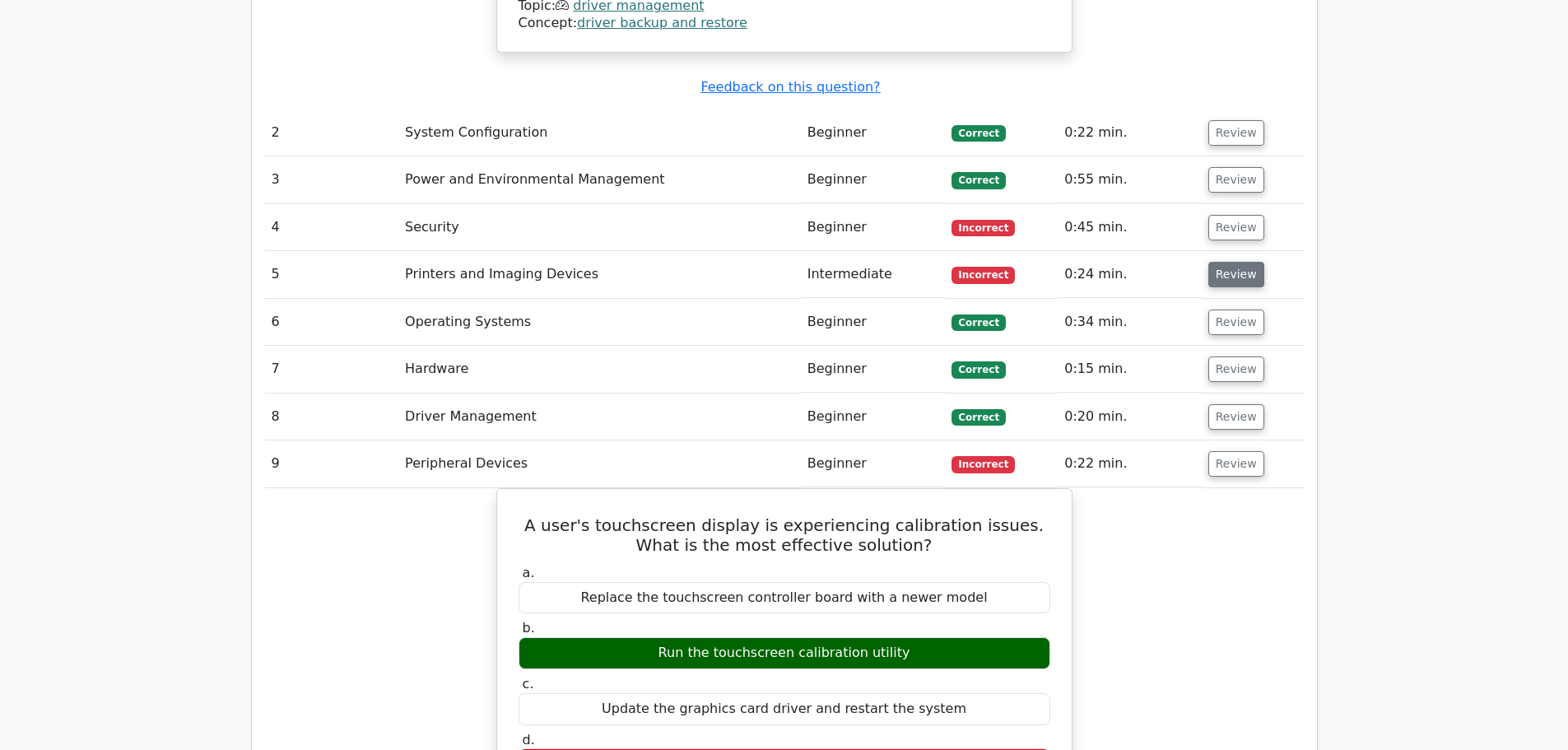
click at [1230, 262] on button "Review" at bounding box center [1236, 275] width 56 height 26
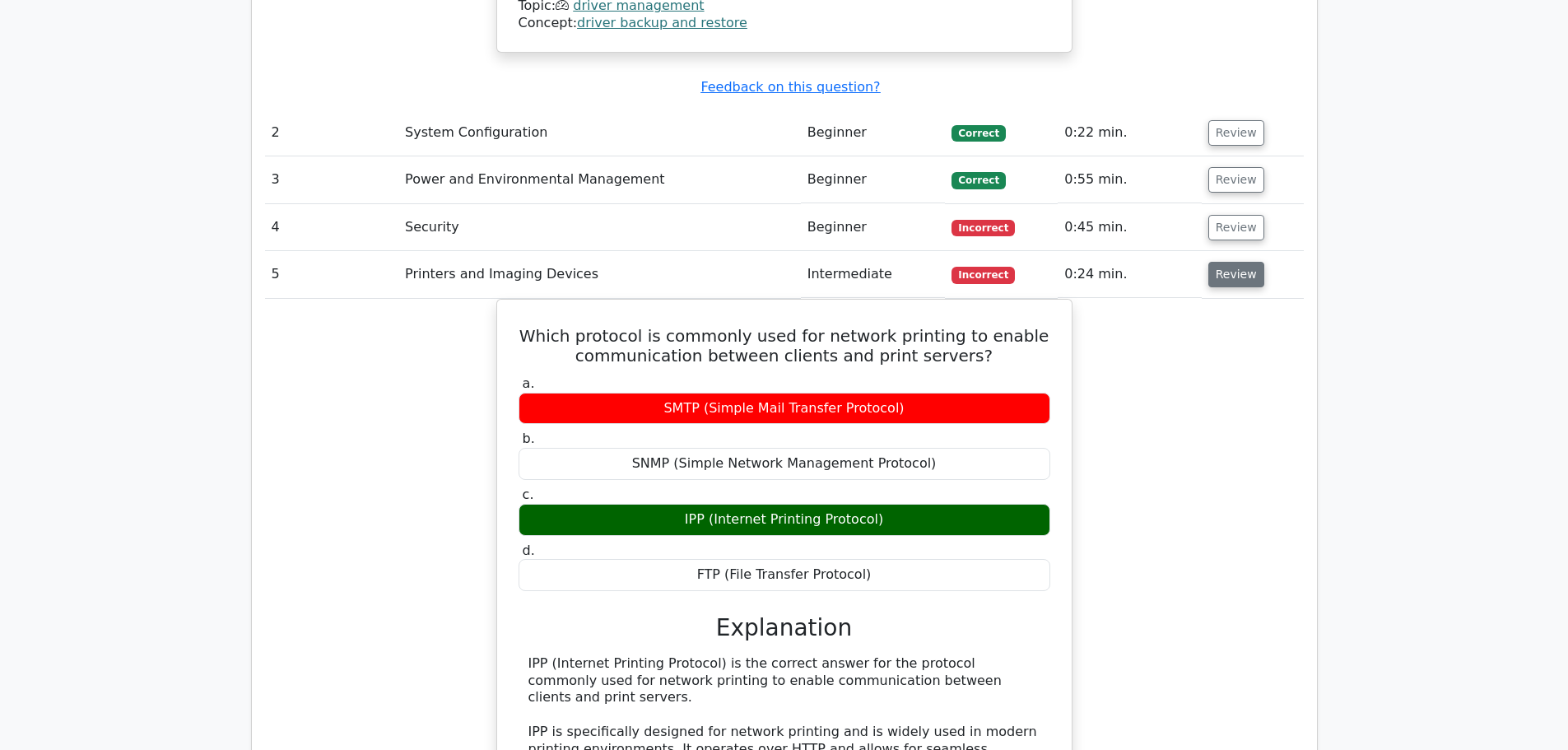
click at [1230, 262] on button "Review" at bounding box center [1236, 275] width 56 height 26
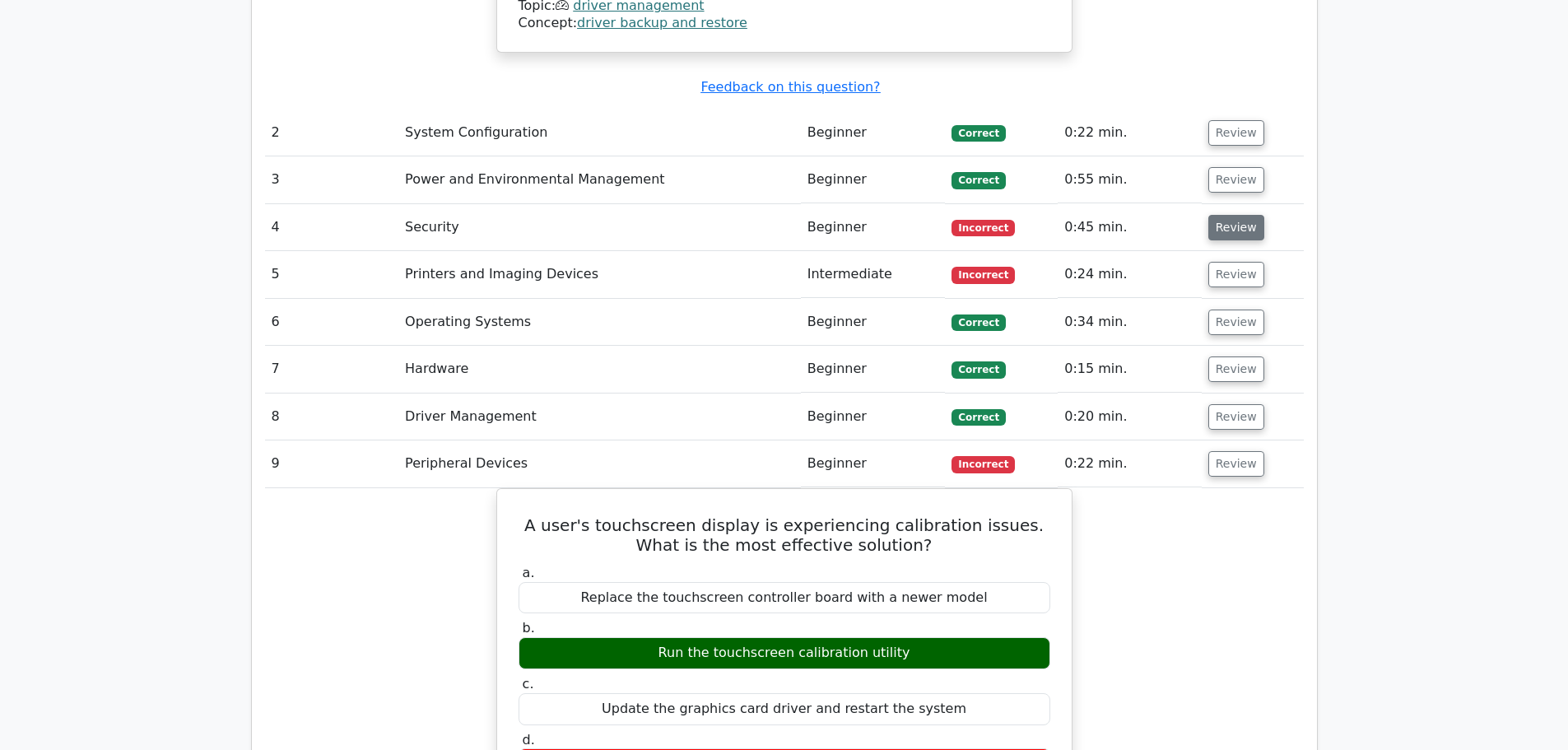
click at [1235, 215] on button "Review" at bounding box center [1236, 228] width 56 height 26
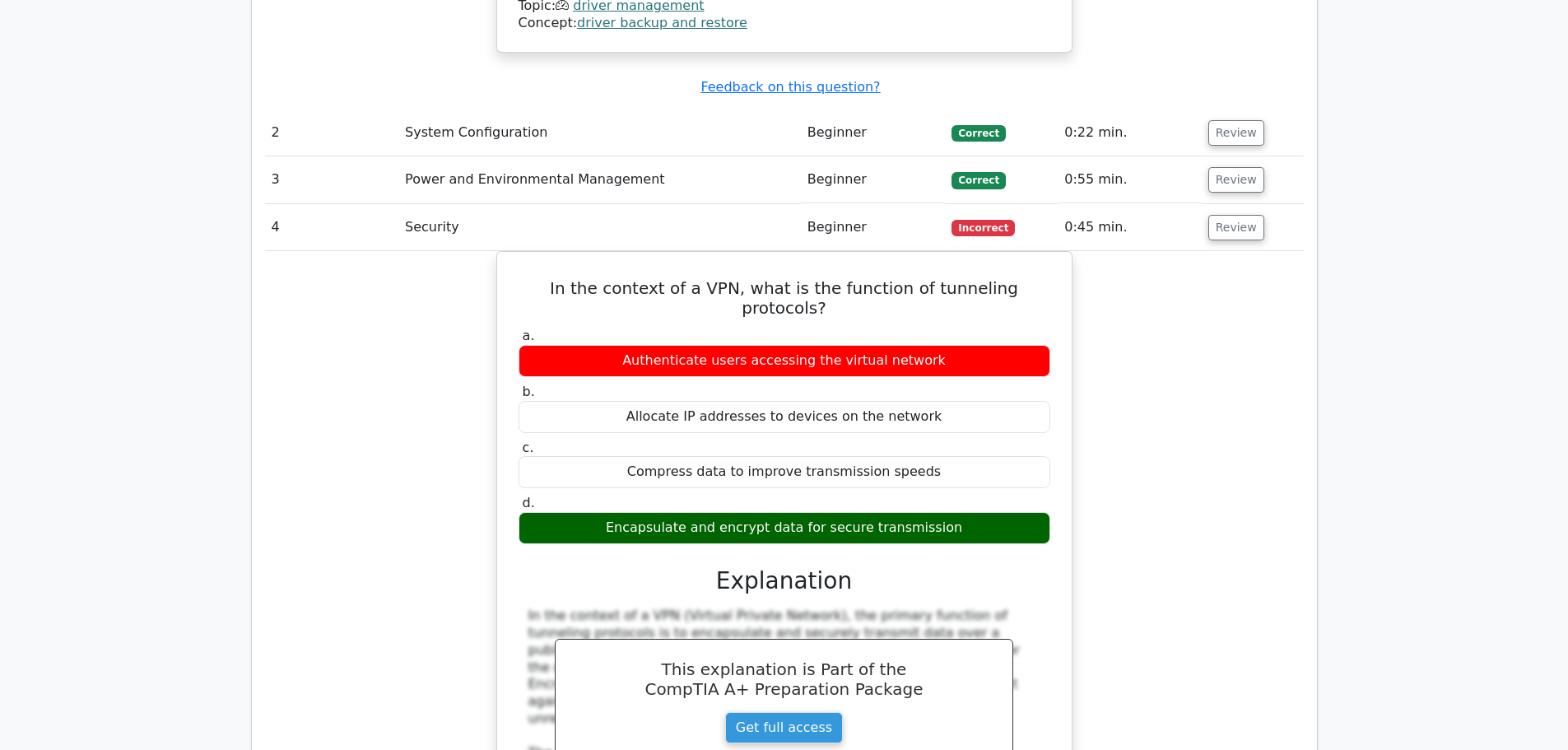
click at [1193, 311] on div "In the context of a VPN, what is the function of tunneling protocols? a. Authen…" at bounding box center [785, 618] width 1039 height 736
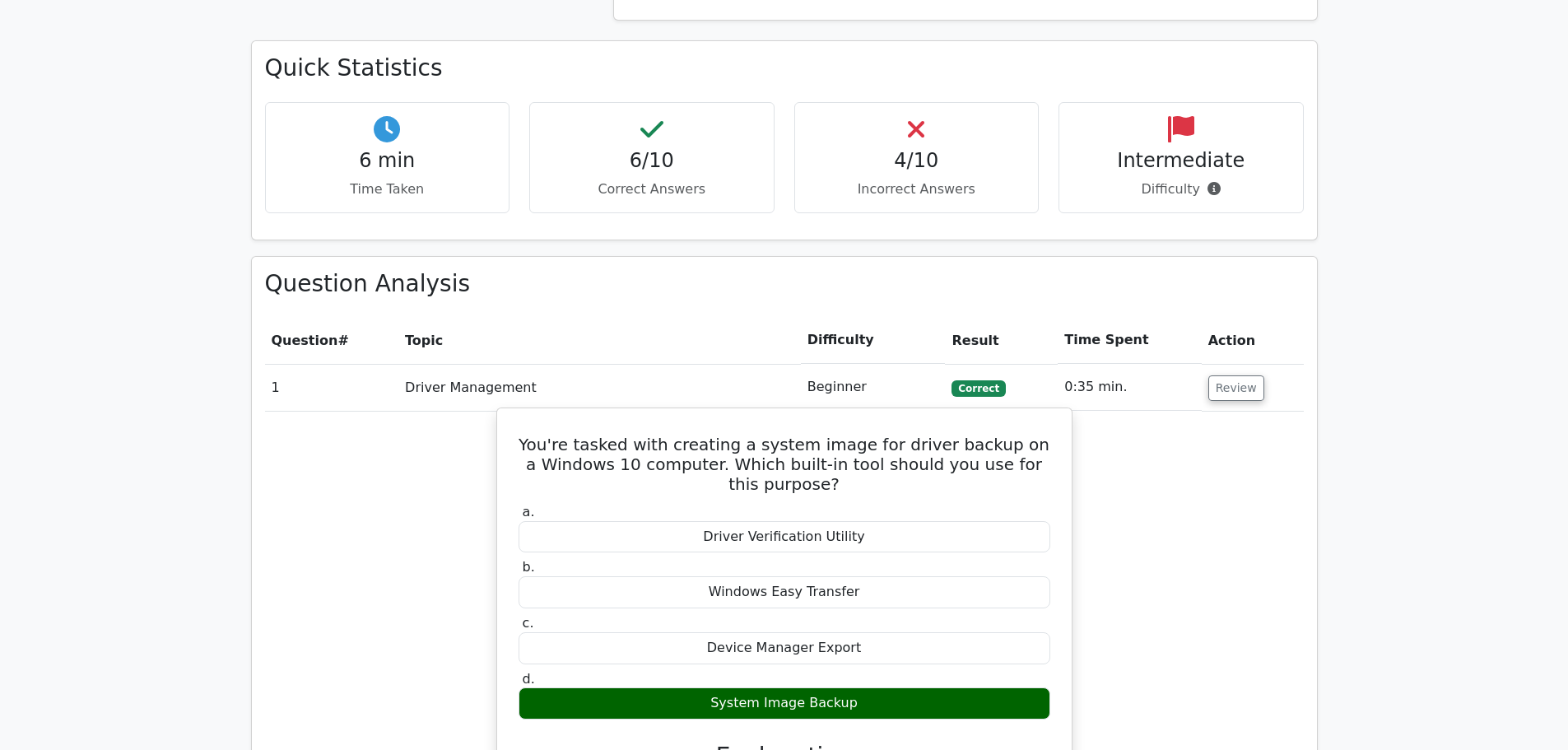
scroll to position [988, 0]
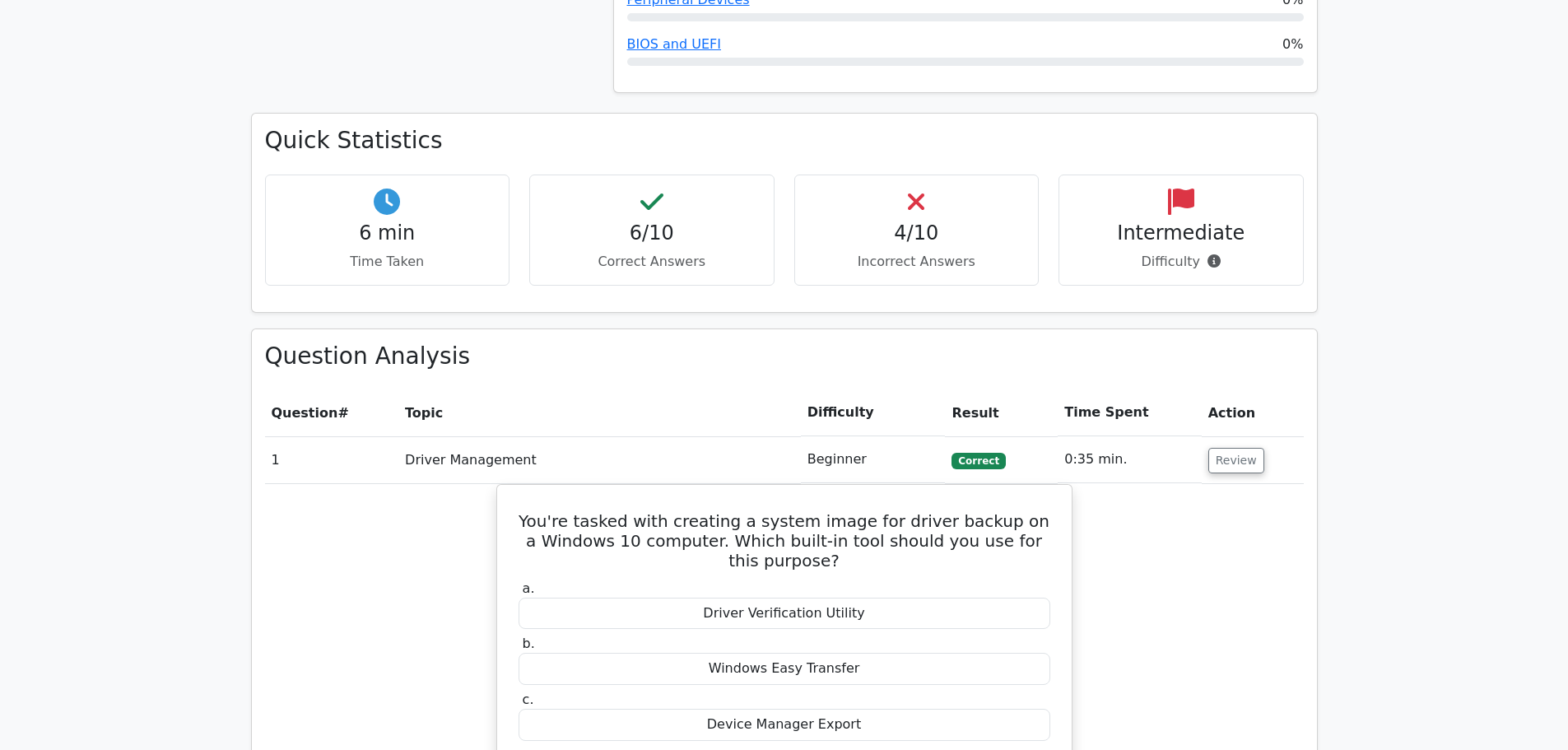
click at [1223, 448] on button "Review" at bounding box center [1236, 461] width 56 height 26
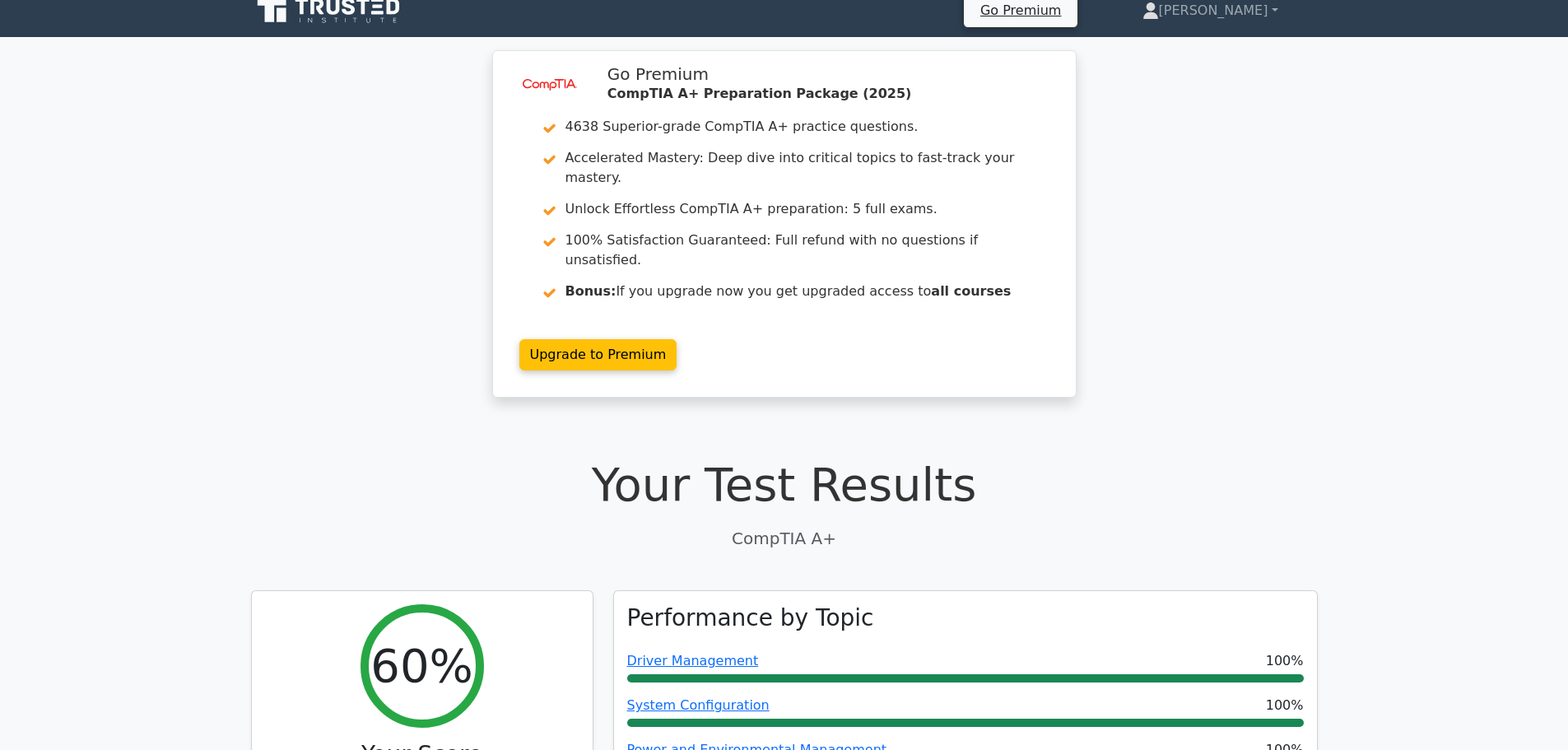
scroll to position [0, 0]
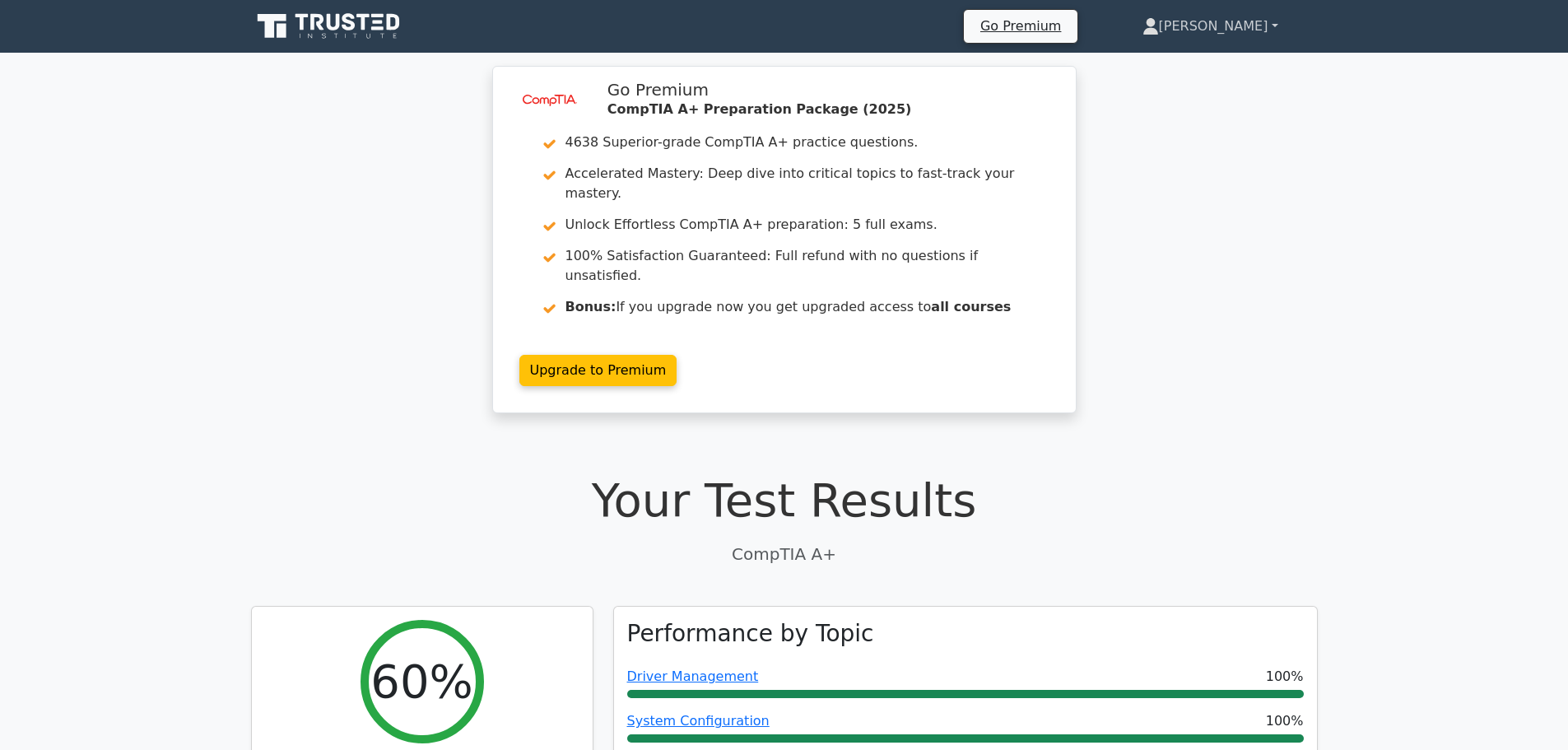
click at [1252, 26] on link "Robel" at bounding box center [1210, 26] width 215 height 33
click at [1190, 270] on div "image/svg+xml Go Premium CompTIA A+ Preparation Package (2025) 4638 Superior-gr…" at bounding box center [784, 249] width 1568 height 367
